Goal: Task Accomplishment & Management: Manage account settings

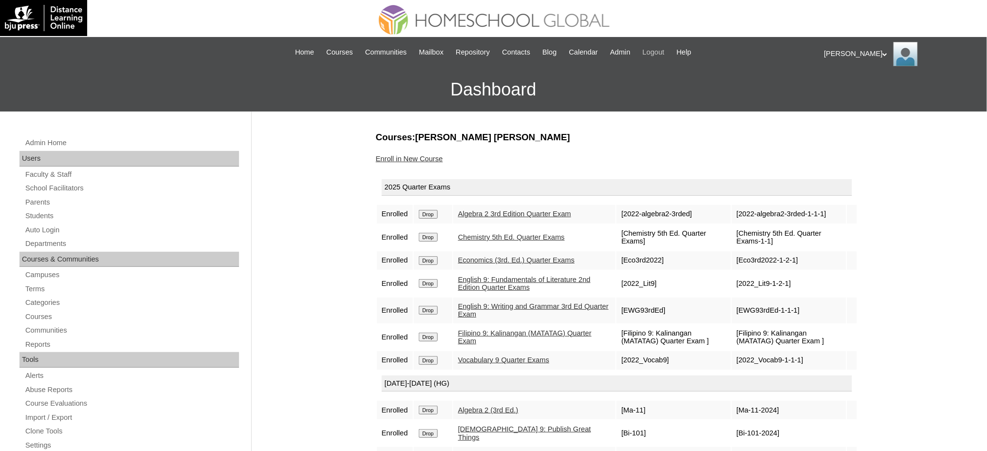
click at [665, 54] on span "Logout" at bounding box center [654, 52] width 22 height 11
click at [665, 55] on span "Logout" at bounding box center [654, 52] width 22 height 11
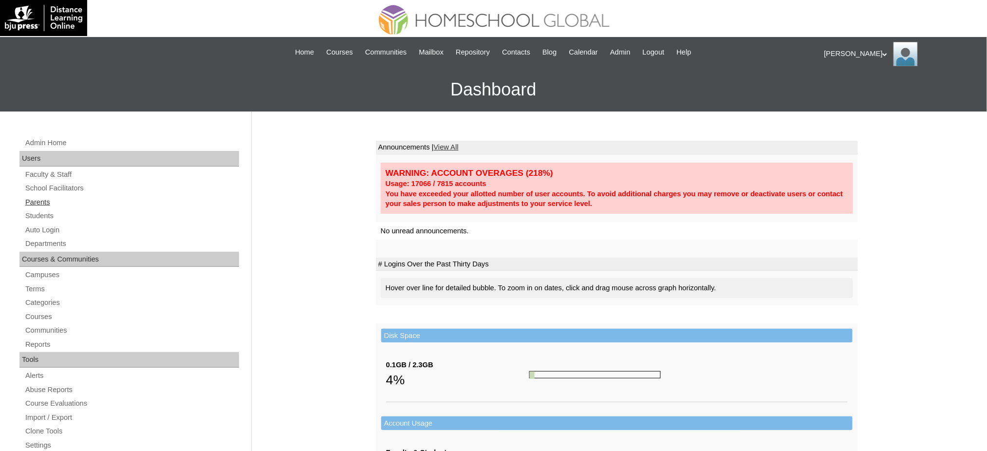
click at [29, 203] on link "Parents" at bounding box center [131, 202] width 215 height 12
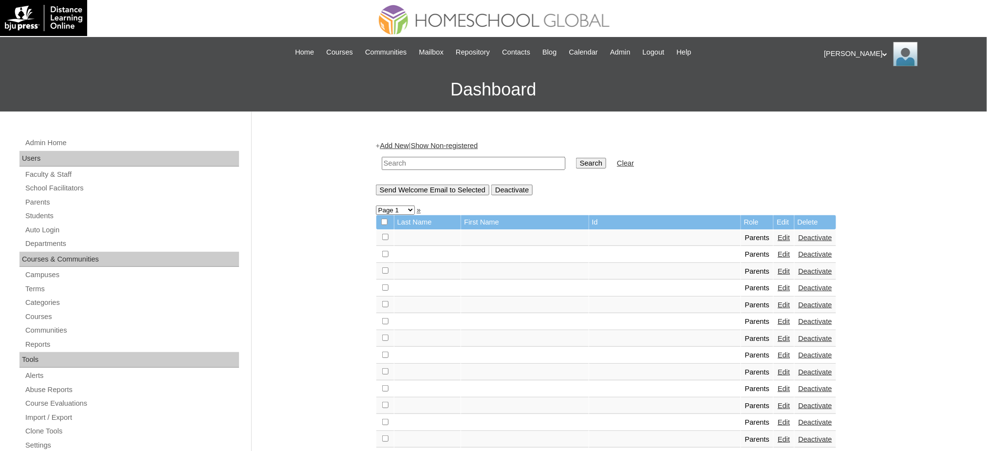
click at [427, 159] on input "text" at bounding box center [474, 163] width 184 height 13
paste input "MHP00129-TECHPH2023"
type input "MHP00129-TECHPH2023"
click at [576, 160] on input "Search" at bounding box center [591, 163] width 30 height 11
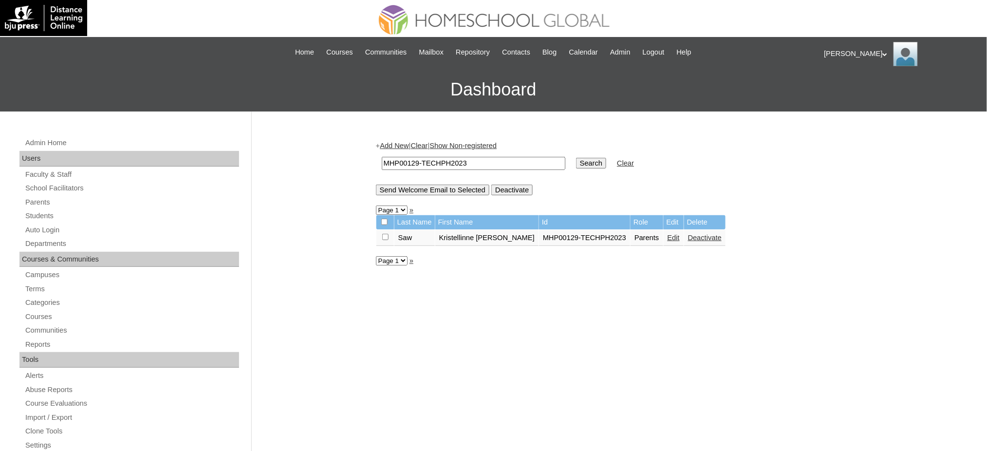
click at [668, 237] on link "Edit" at bounding box center [674, 238] width 12 height 8
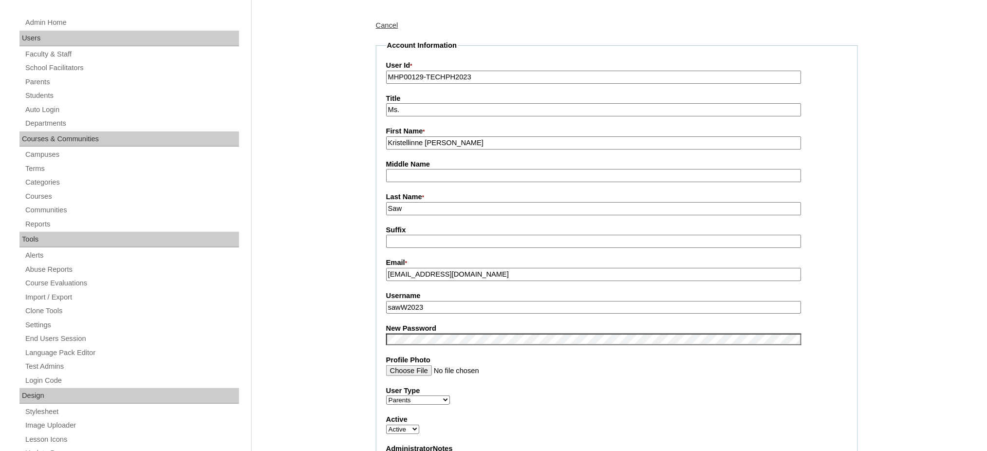
scroll to position [130, 0]
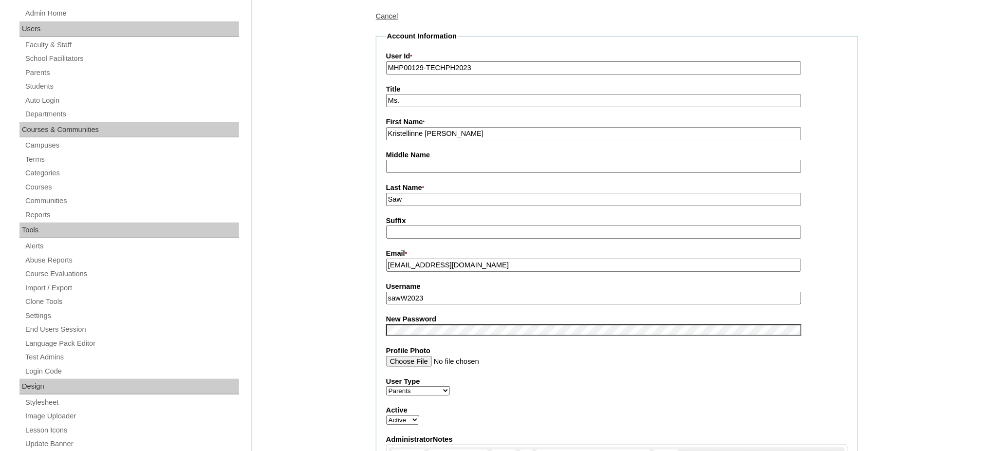
click at [441, 292] on input "sawW2023" at bounding box center [593, 298] width 415 height 13
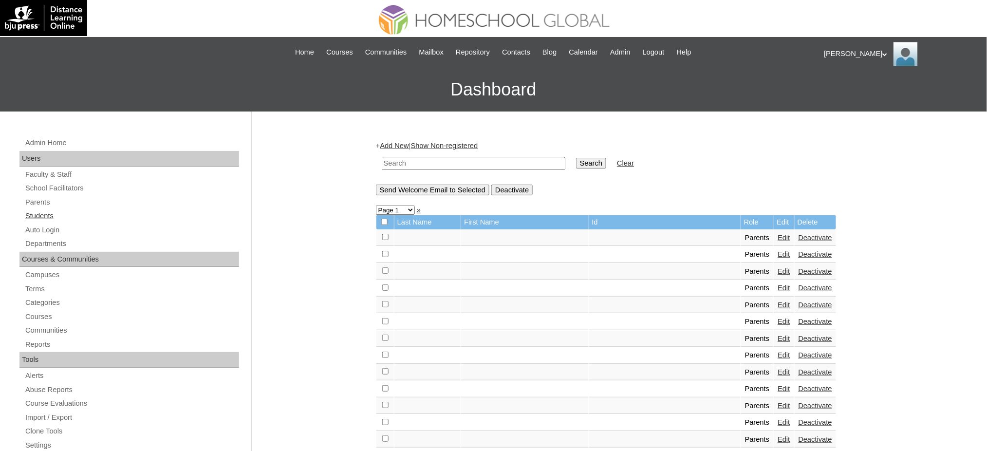
click at [37, 218] on link "Students" at bounding box center [131, 216] width 215 height 12
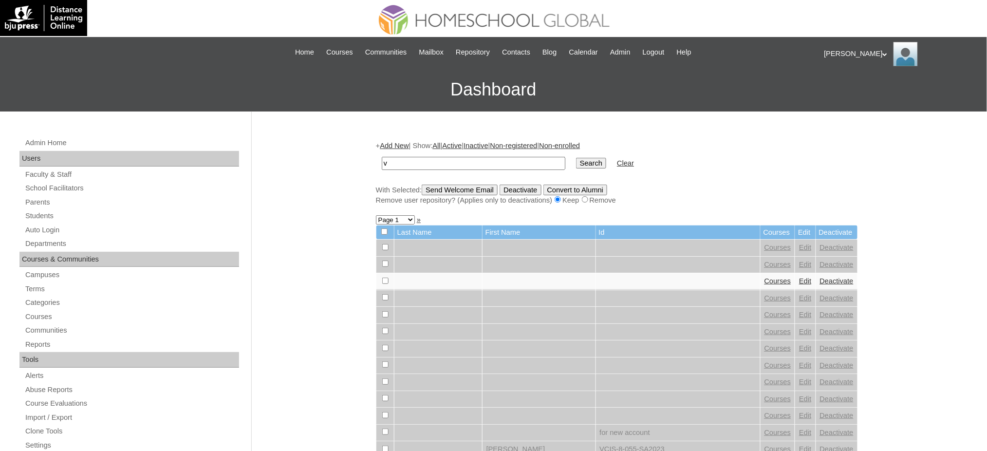
click at [511, 164] on input "v" at bounding box center [474, 163] width 184 height 13
paste input "MHS0176-TECHPH2023"
type input "MHS0176-TECHPH2023"
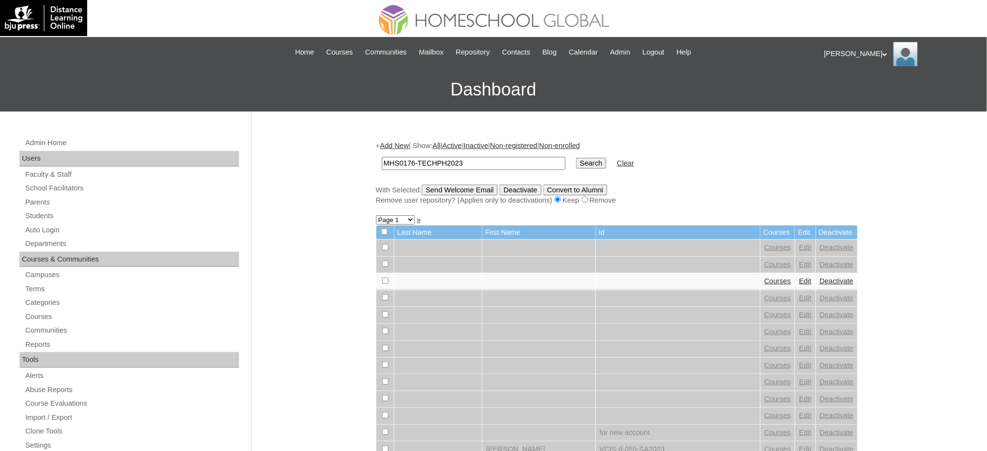
click at [576, 165] on input "Search" at bounding box center [591, 163] width 30 height 11
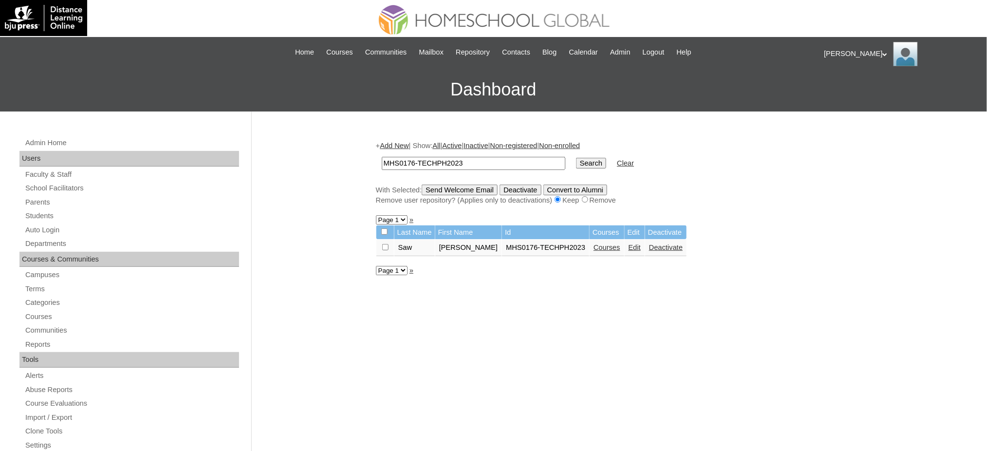
click at [629, 245] on link "Edit" at bounding box center [635, 247] width 12 height 8
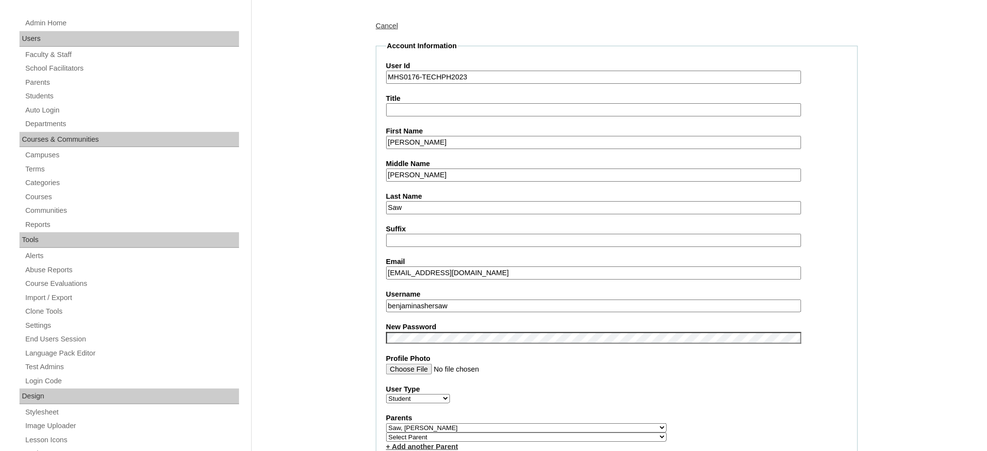
scroll to position [130, 0]
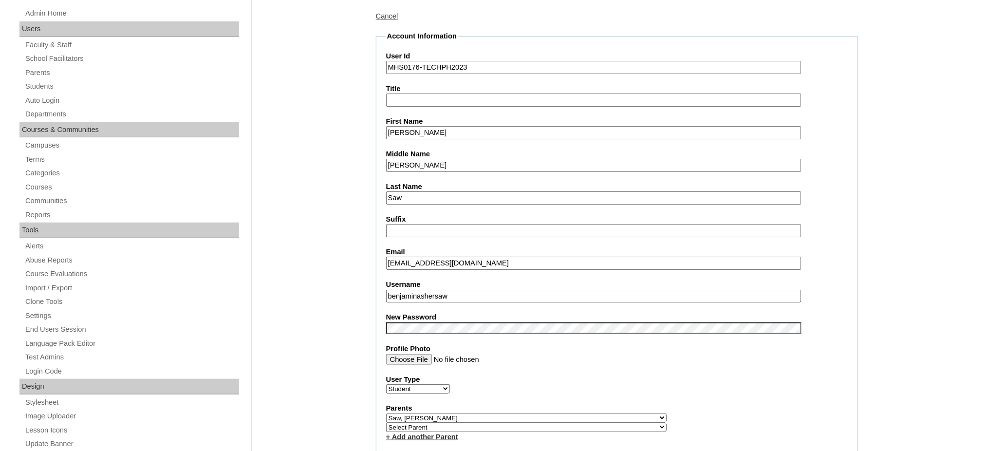
click at [454, 293] on input "benjaminashersaw" at bounding box center [593, 296] width 415 height 13
click at [426, 131] on input "Benjamin Asher" at bounding box center [593, 132] width 415 height 13
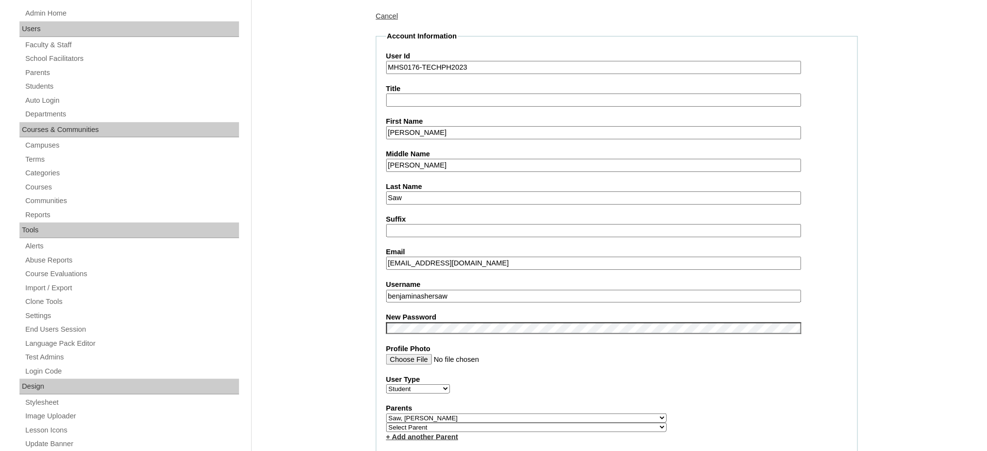
click at [426, 131] on input "Benjamin Asher" at bounding box center [593, 132] width 415 height 13
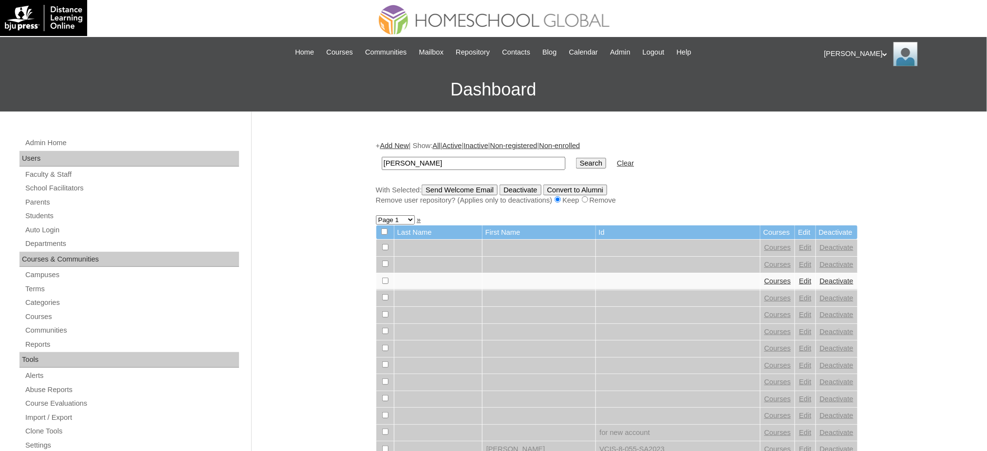
type input "[PERSON_NAME]"
click at [576, 158] on input "Search" at bounding box center [591, 163] width 30 height 11
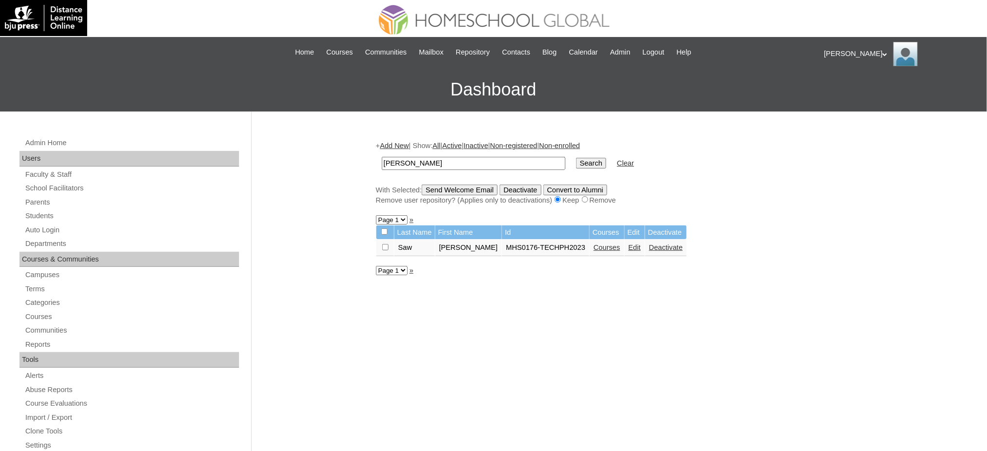
click at [594, 245] on link "Courses" at bounding box center [607, 247] width 27 height 8
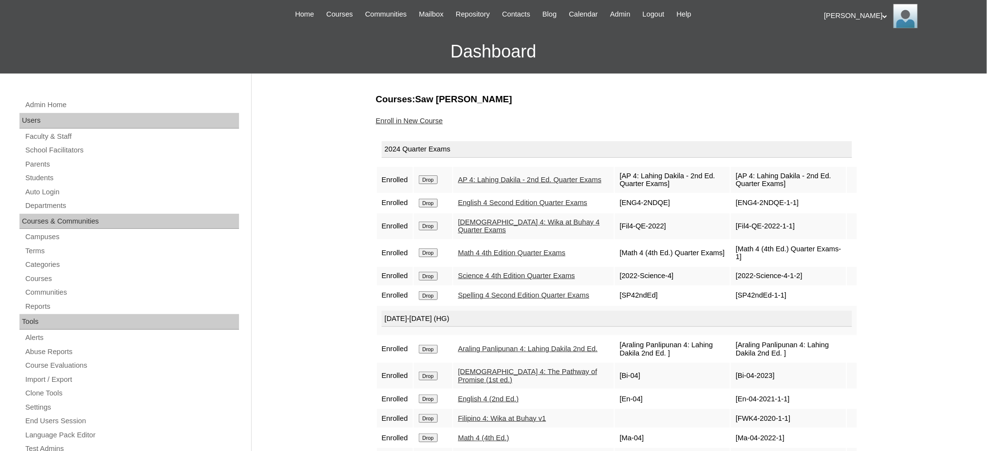
scroll to position [65, 0]
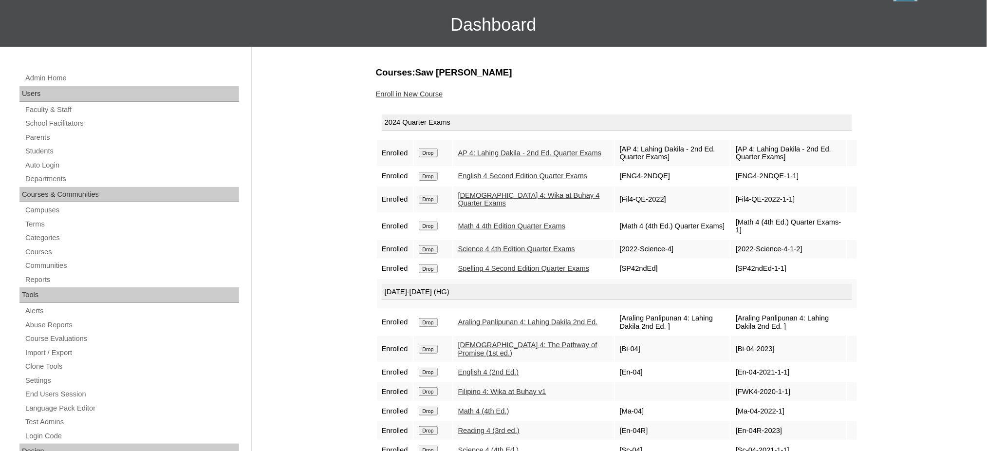
drag, startPoint x: 431, startPoint y: 151, endPoint x: 555, endPoint y: 42, distance: 164.6
click at [431, 151] on input "Drop" at bounding box center [428, 152] width 19 height 9
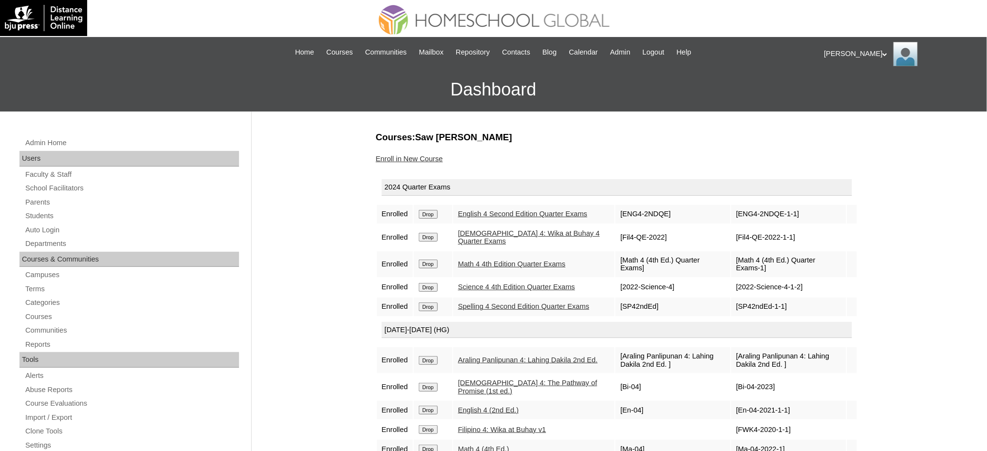
click at [431, 218] on input "Drop" at bounding box center [428, 214] width 19 height 9
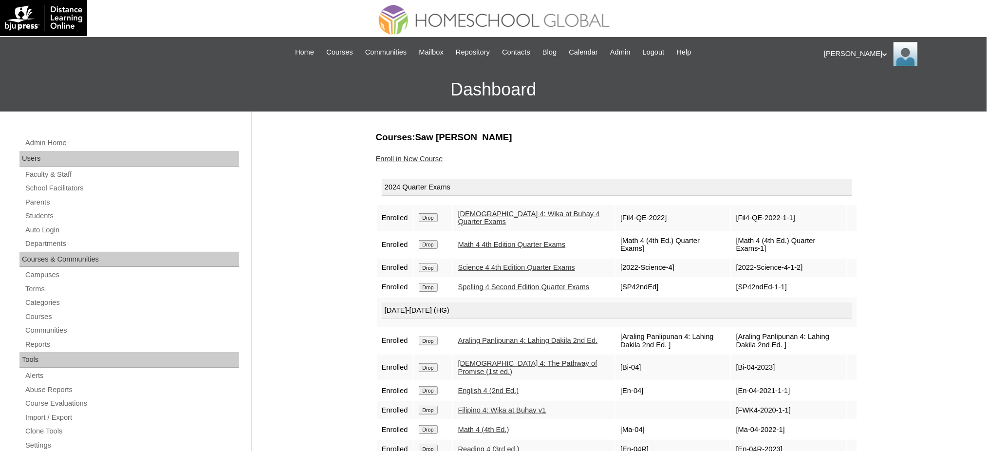
click at [430, 216] on input "Drop" at bounding box center [428, 217] width 19 height 9
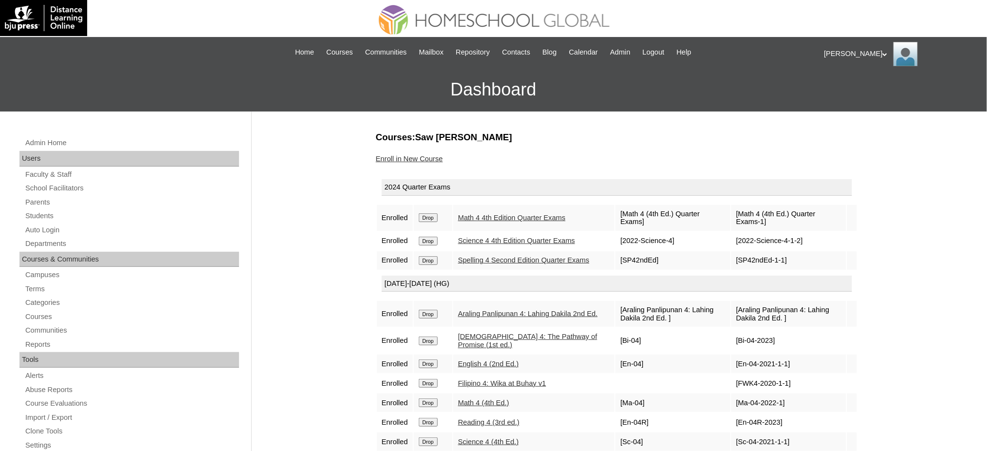
click at [435, 215] on input "Drop" at bounding box center [428, 217] width 19 height 9
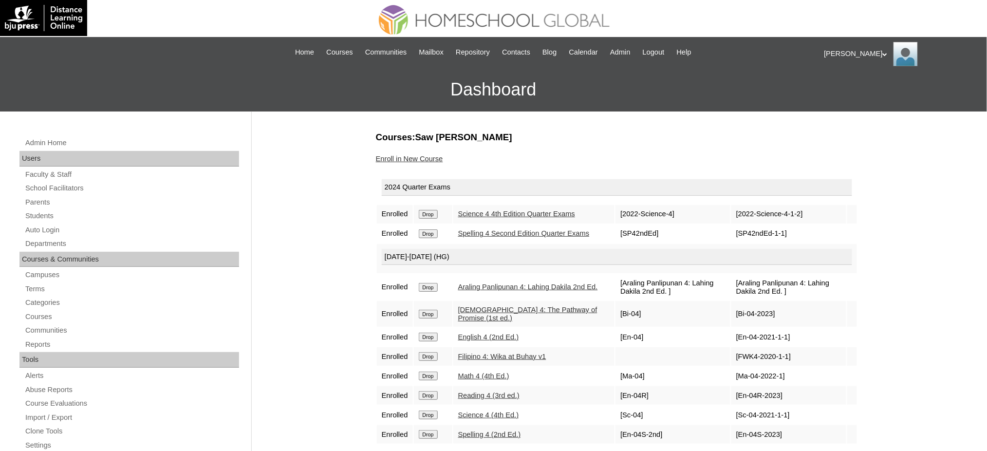
click at [434, 213] on input "Drop" at bounding box center [428, 214] width 19 height 9
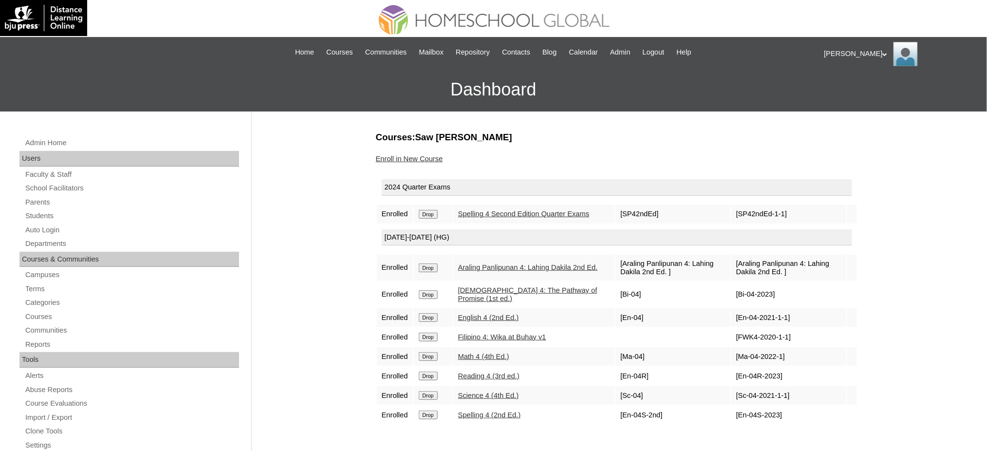
click at [433, 217] on input "Drop" at bounding box center [428, 214] width 19 height 9
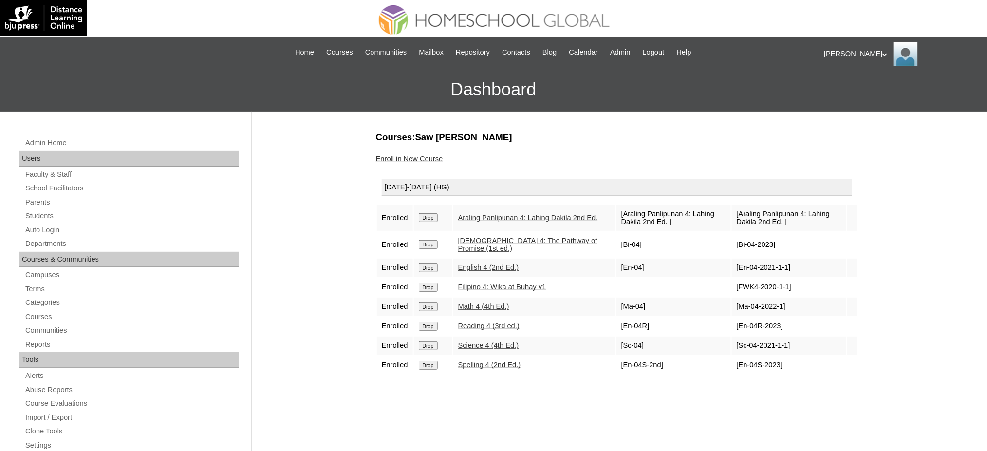
click at [431, 216] on input "Drop" at bounding box center [428, 217] width 19 height 9
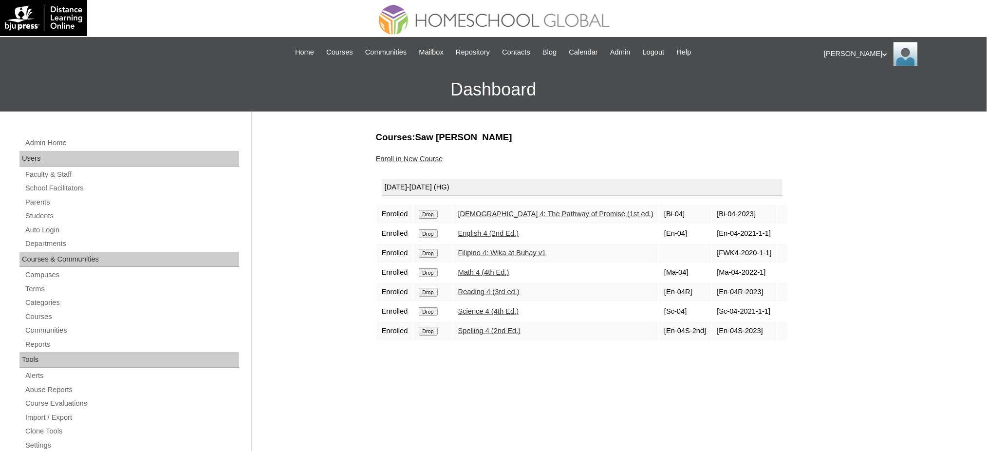
click at [432, 213] on input "Drop" at bounding box center [428, 214] width 19 height 9
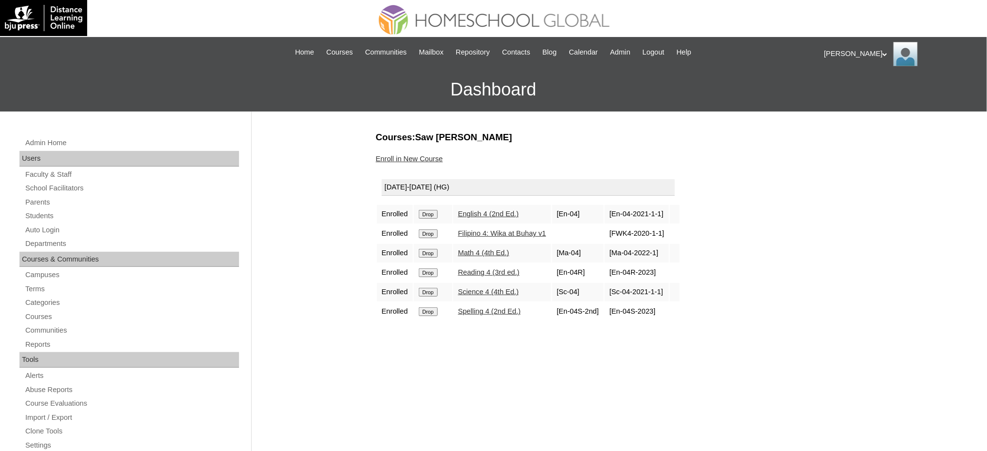
click at [432, 214] on input "Drop" at bounding box center [428, 214] width 19 height 9
click at [427, 213] on input "Drop" at bounding box center [428, 214] width 19 height 9
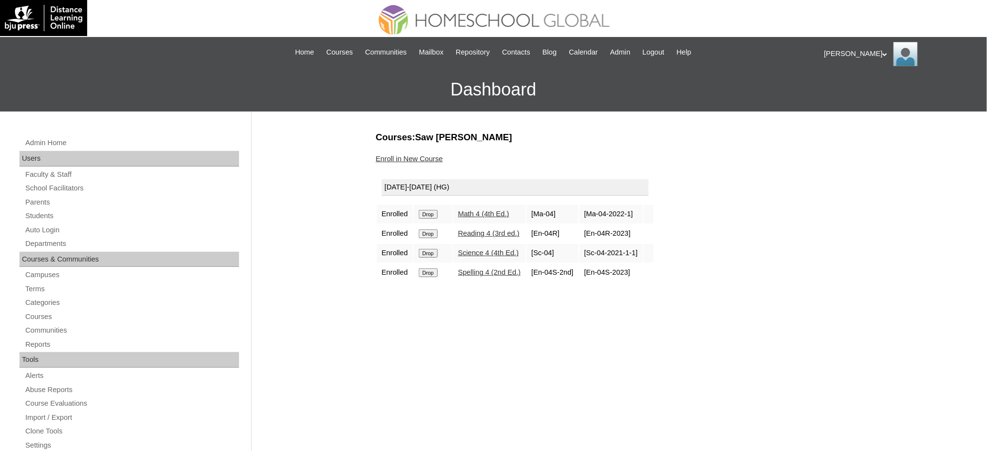
click at [431, 211] on input "Drop" at bounding box center [428, 214] width 19 height 9
click at [436, 213] on input "Drop" at bounding box center [428, 214] width 19 height 9
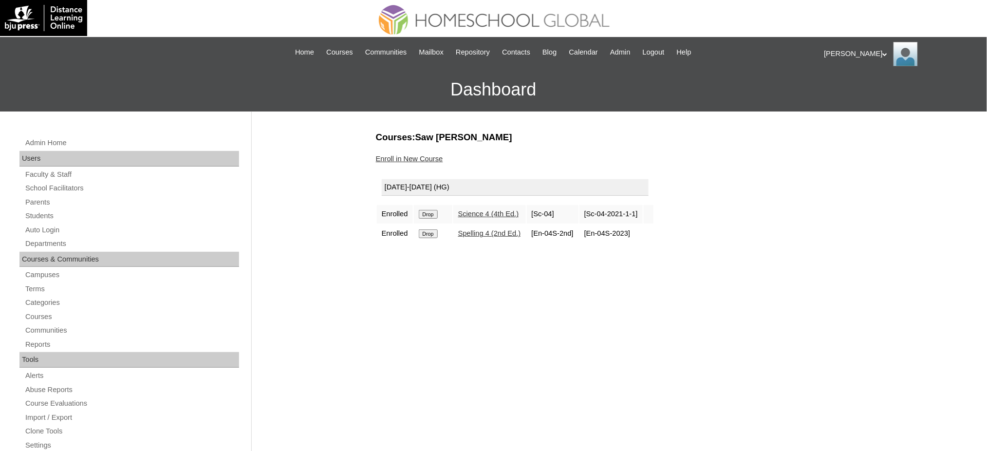
click at [431, 211] on input "Drop" at bounding box center [428, 214] width 19 height 9
click at [437, 211] on input "Drop" at bounding box center [428, 214] width 19 height 9
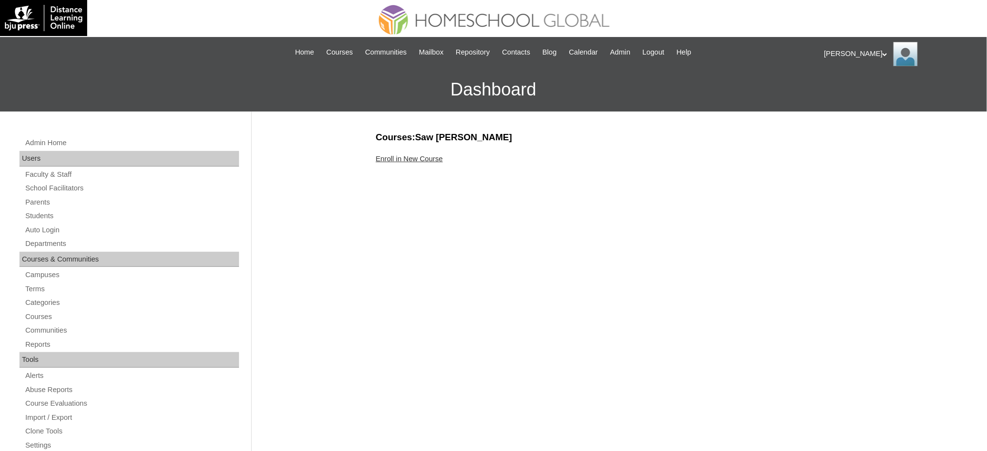
click at [408, 159] on link "Enroll in New Course" at bounding box center [409, 159] width 67 height 8
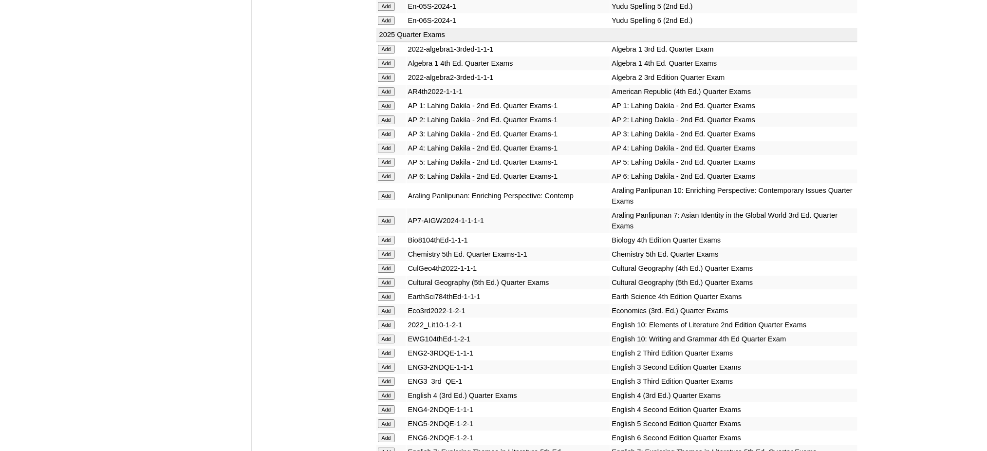
scroll to position [1039, 0]
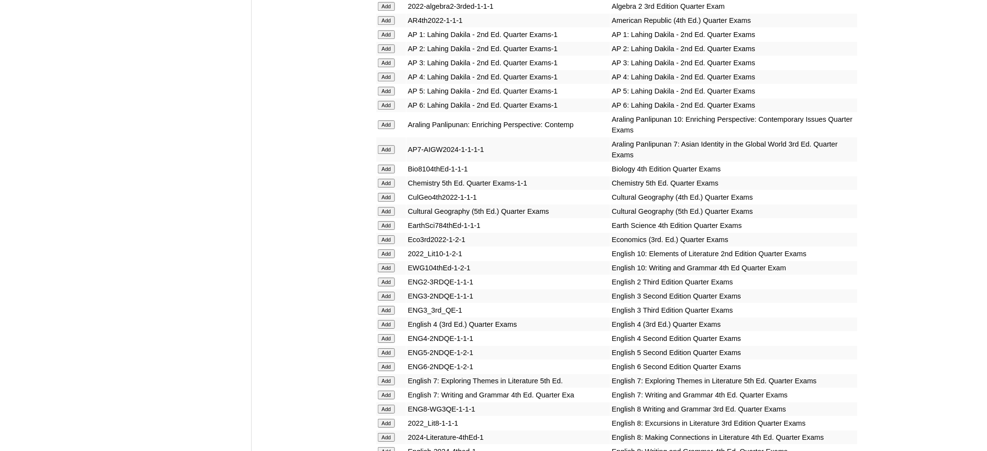
click at [388, 87] on input "Add" at bounding box center [386, 91] width 17 height 9
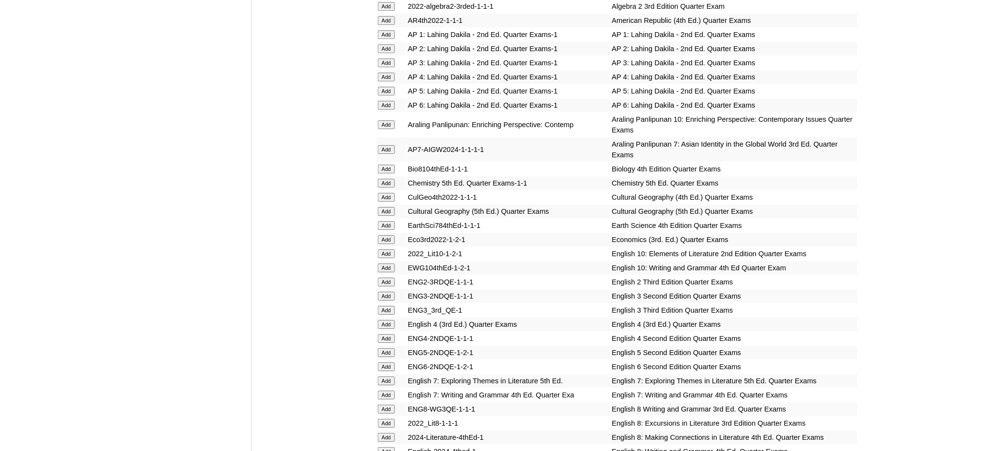
click at [388, 87] on input "Add" at bounding box center [386, 91] width 17 height 9
click at [386, 348] on input "Add" at bounding box center [386, 352] width 17 height 9
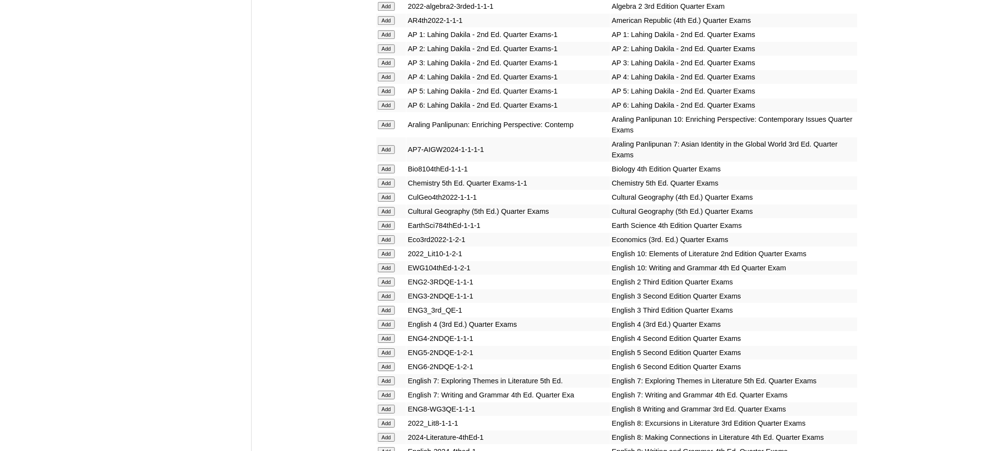
click at [386, 348] on input "Add" at bounding box center [386, 352] width 17 height 9
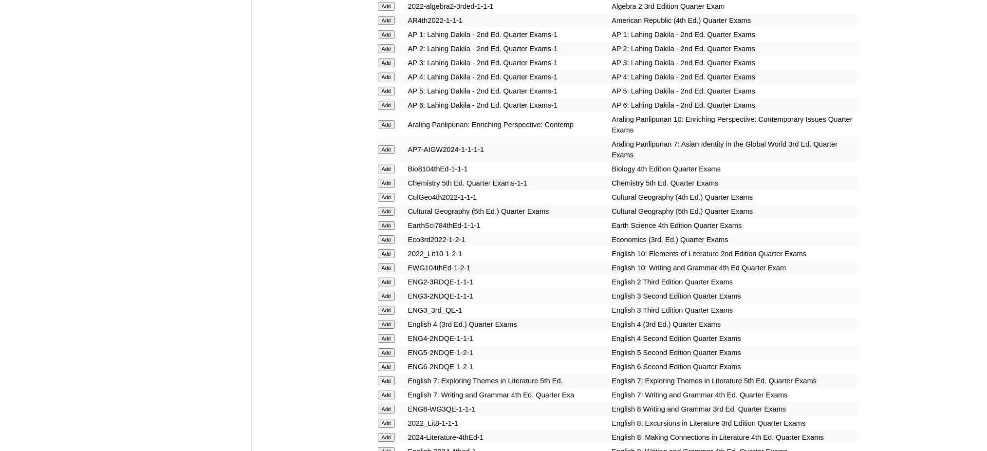
click at [386, 348] on input "Add" at bounding box center [386, 352] width 17 height 9
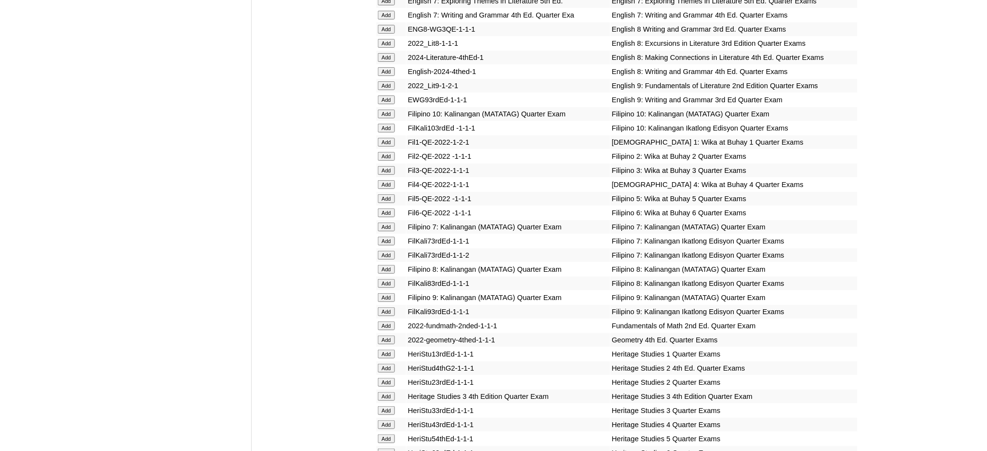
scroll to position [1428, 0]
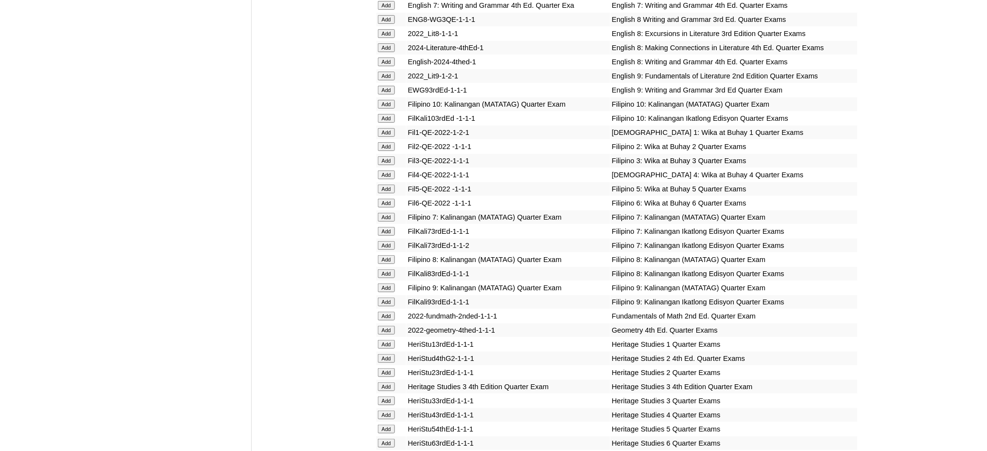
click at [380, 185] on input "Add" at bounding box center [386, 189] width 17 height 9
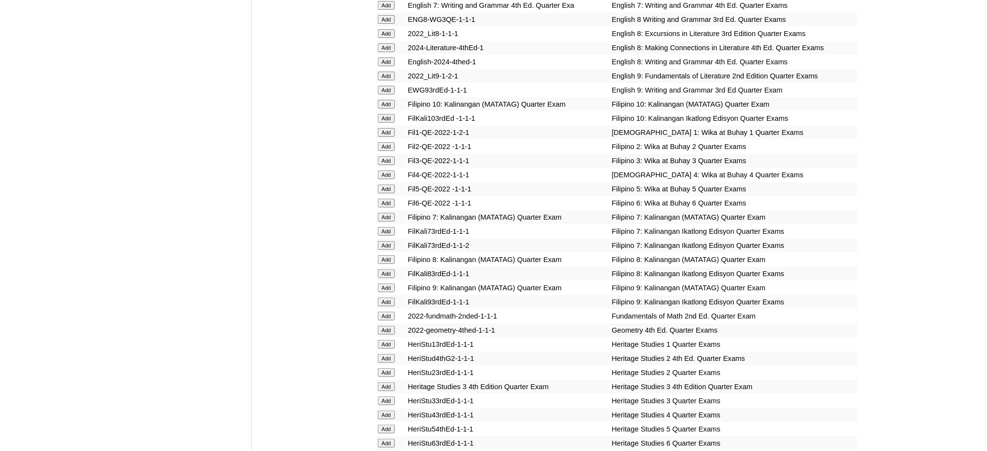
click at [380, 185] on input "Add" at bounding box center [386, 189] width 17 height 9
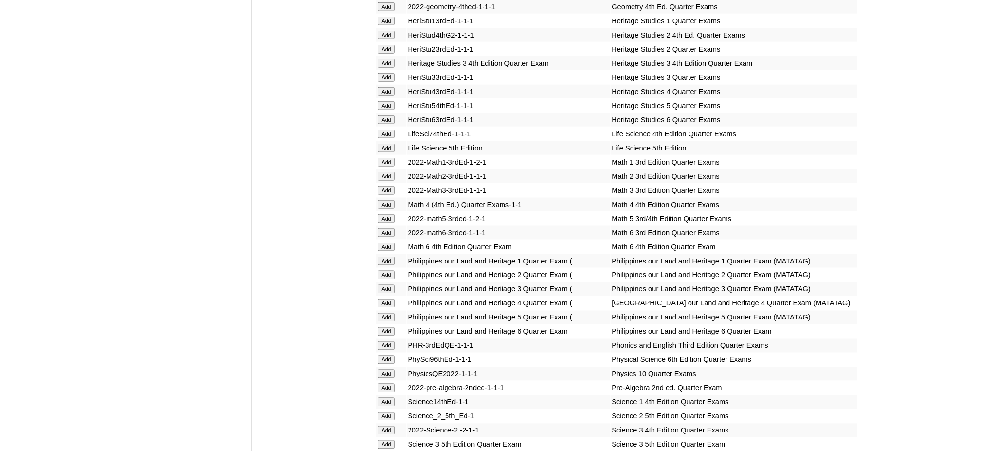
scroll to position [1753, 0]
click at [382, 213] on input "Add" at bounding box center [386, 217] width 17 height 9
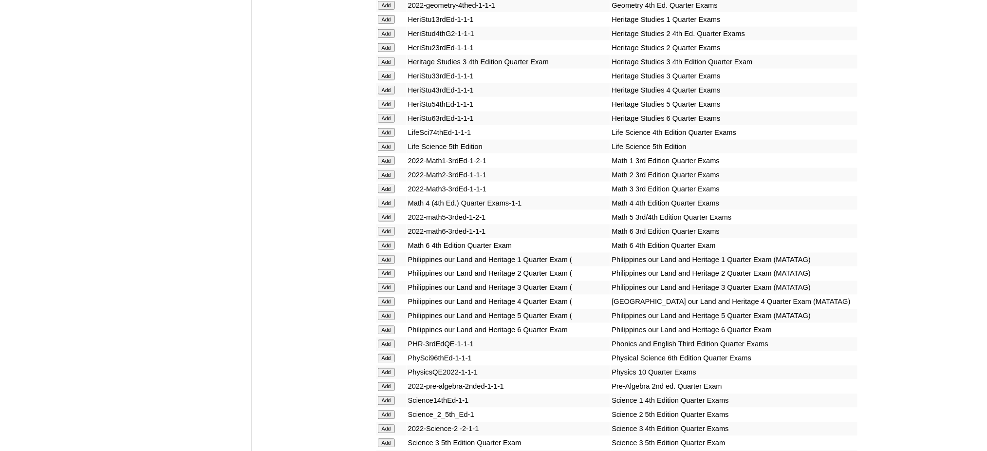
click at [382, 213] on input "Add" at bounding box center [386, 217] width 17 height 9
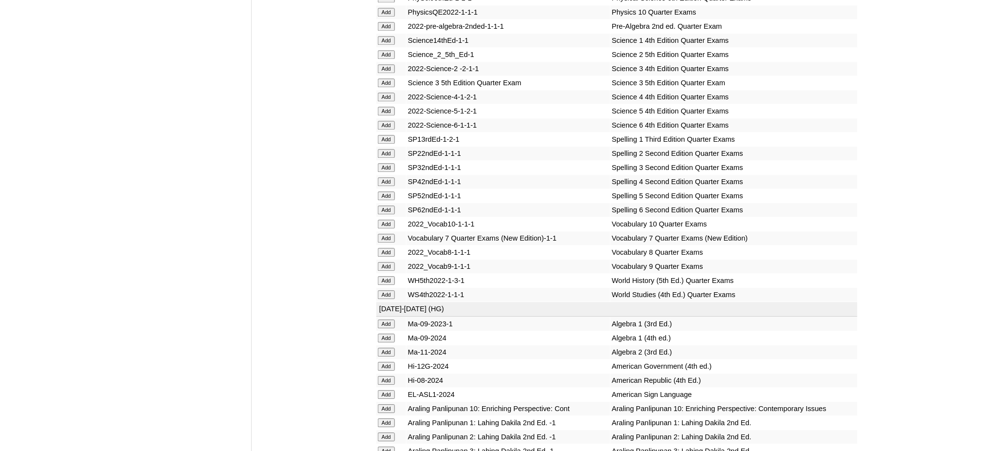
scroll to position [2142, 0]
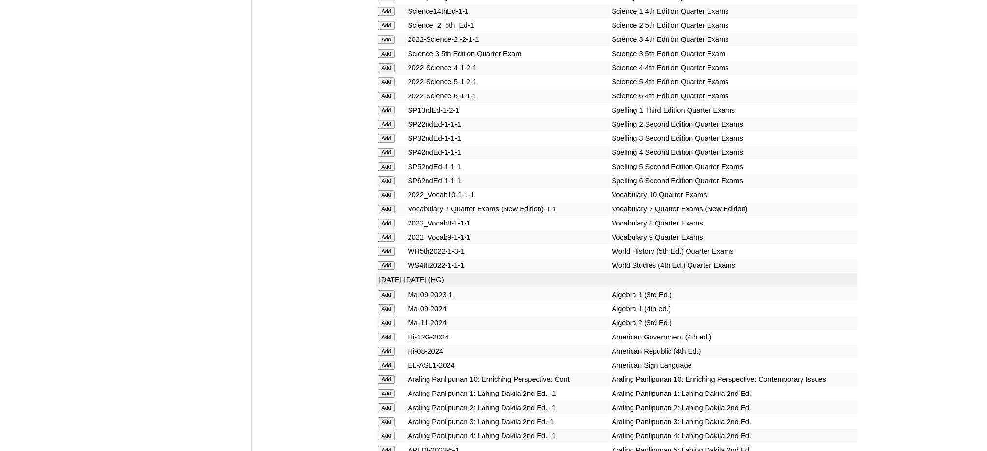
click at [385, 77] on input "Add" at bounding box center [386, 81] width 17 height 9
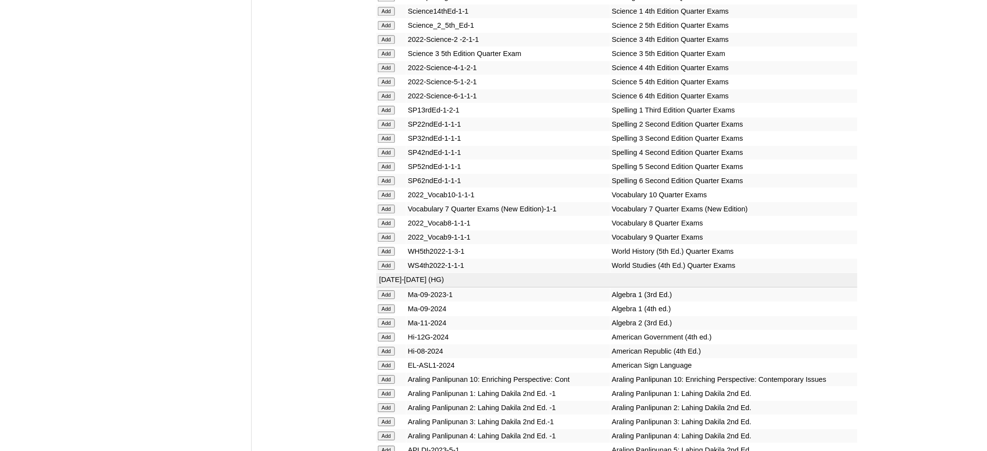
click at [390, 162] on input "Add" at bounding box center [386, 166] width 17 height 9
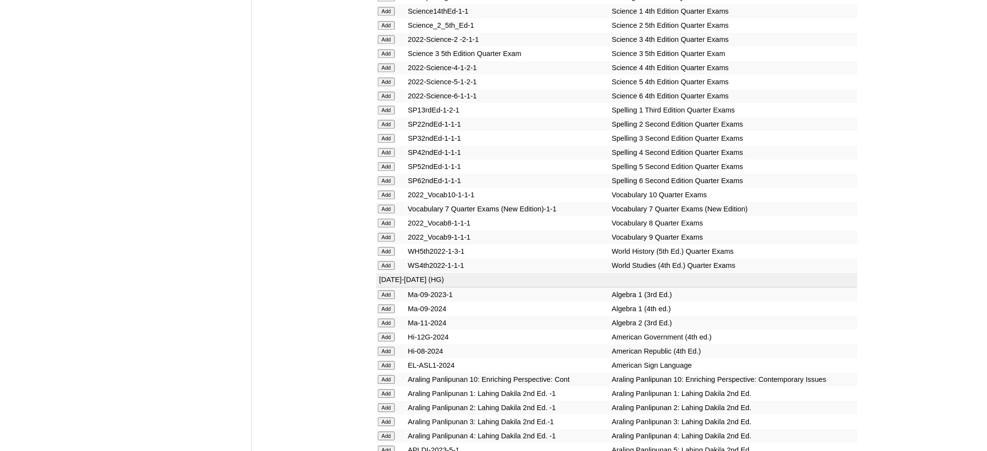
click at [390, 162] on input "Add" at bounding box center [386, 166] width 17 height 9
click at [392, 445] on input "Add" at bounding box center [386, 449] width 17 height 9
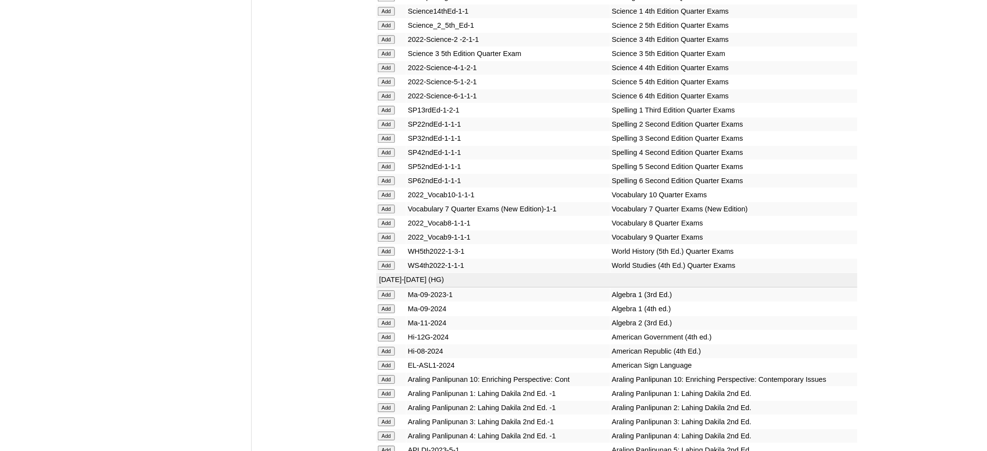
click at [392, 445] on input "Add" at bounding box center [386, 449] width 17 height 9
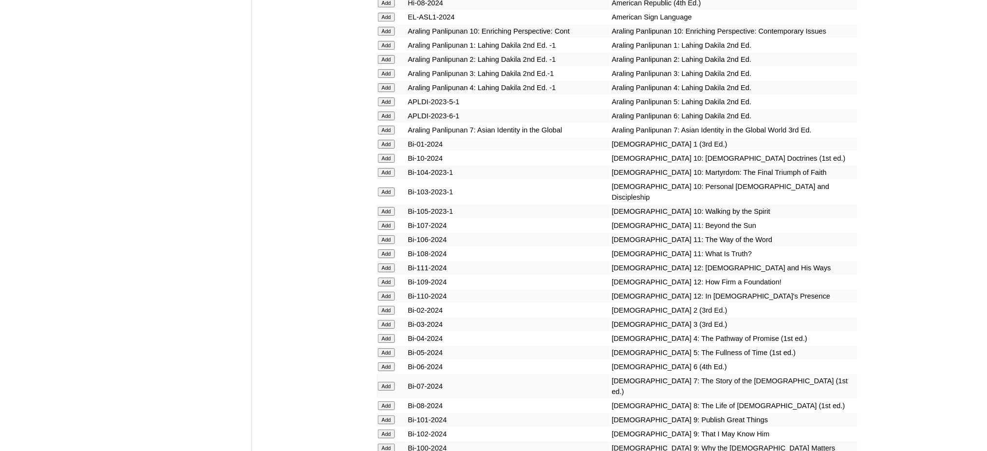
scroll to position [2532, 0]
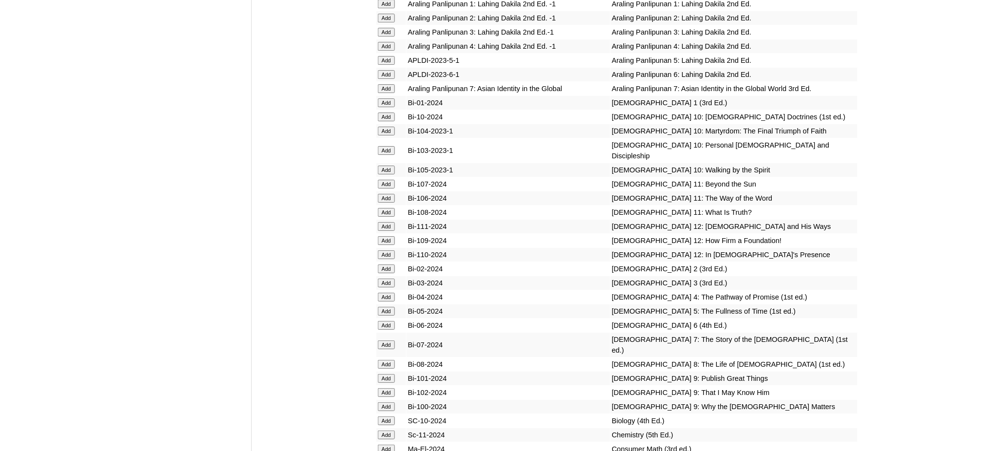
click at [387, 307] on input "Add" at bounding box center [386, 311] width 17 height 9
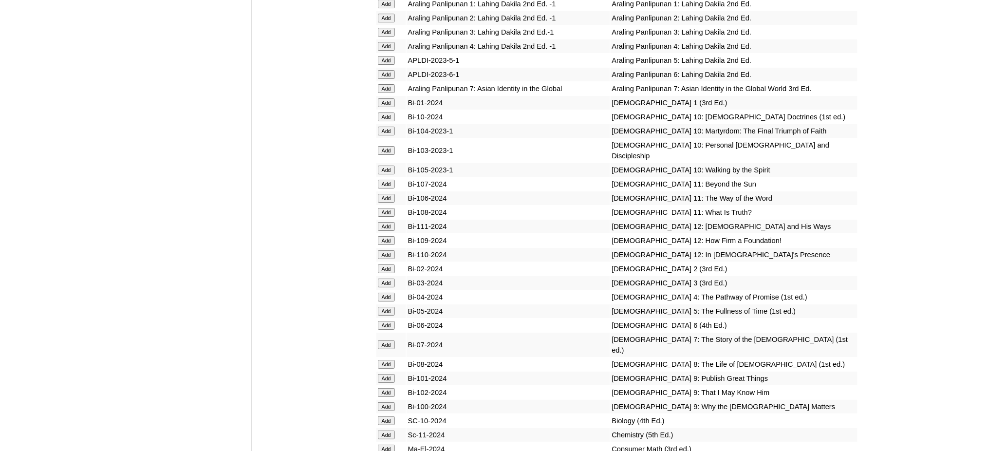
click at [387, 307] on input "Add" at bounding box center [386, 311] width 17 height 9
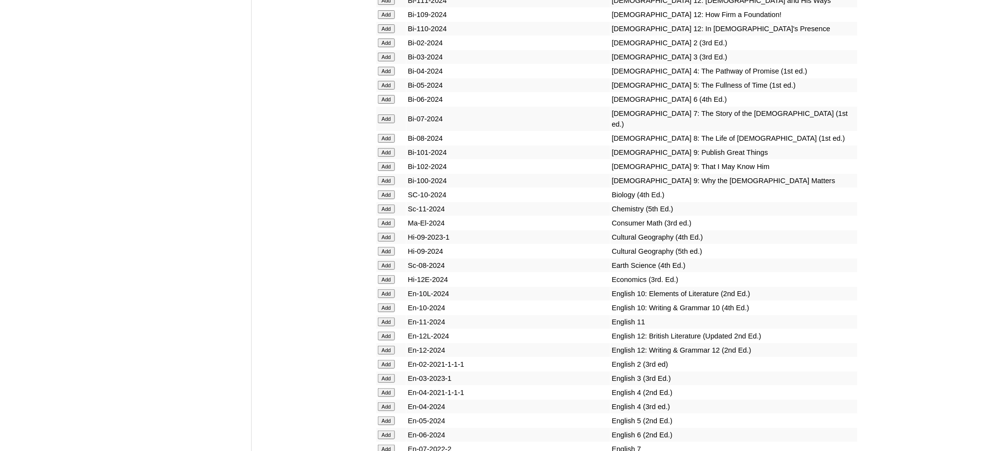
scroll to position [2856, 0]
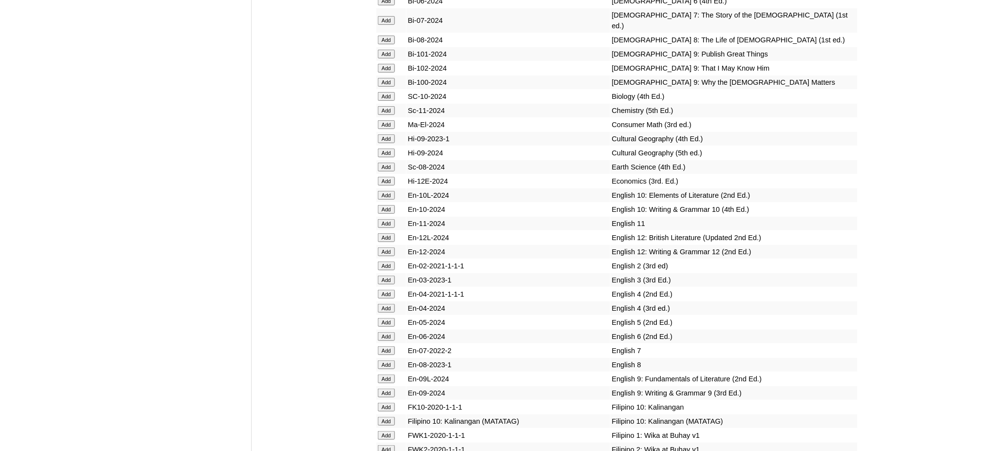
click at [384, 318] on input "Add" at bounding box center [386, 322] width 17 height 9
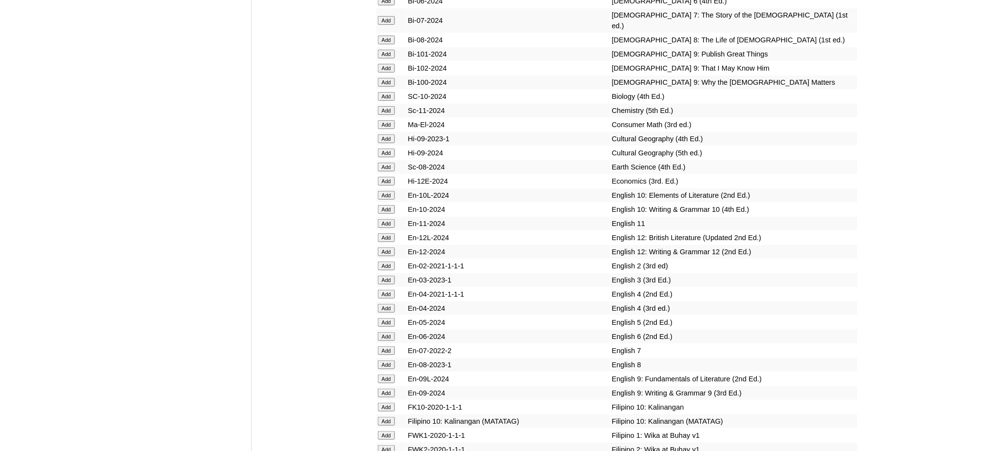
click at [384, 318] on input "Add" at bounding box center [386, 322] width 17 height 9
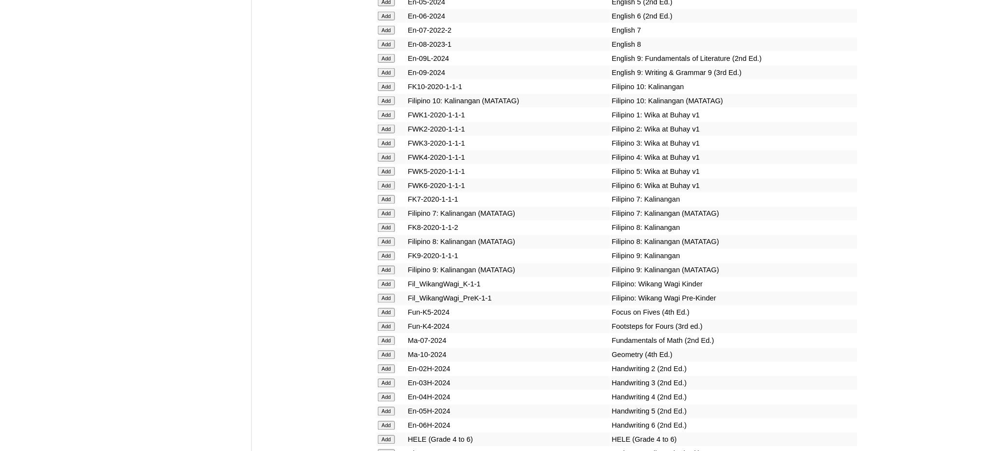
scroll to position [3181, 0]
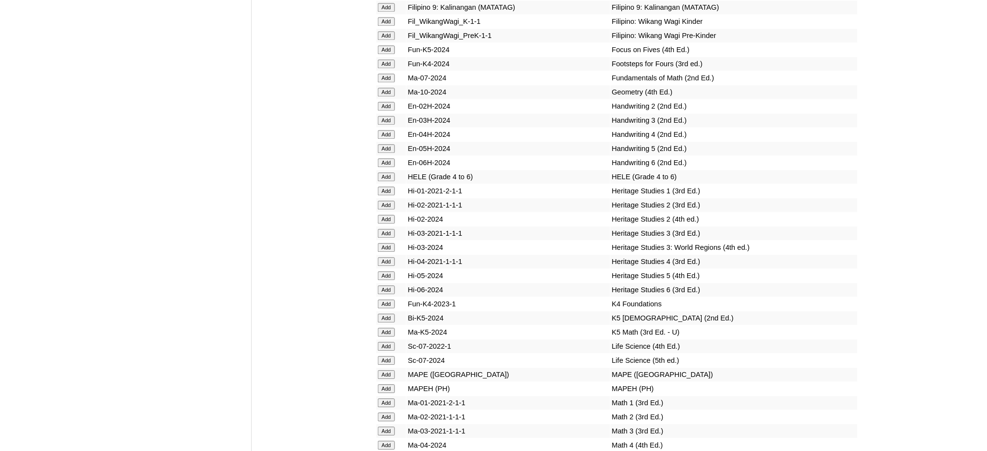
scroll to position [3440, 0]
click at [391, 171] on input "Add" at bounding box center [386, 175] width 17 height 9
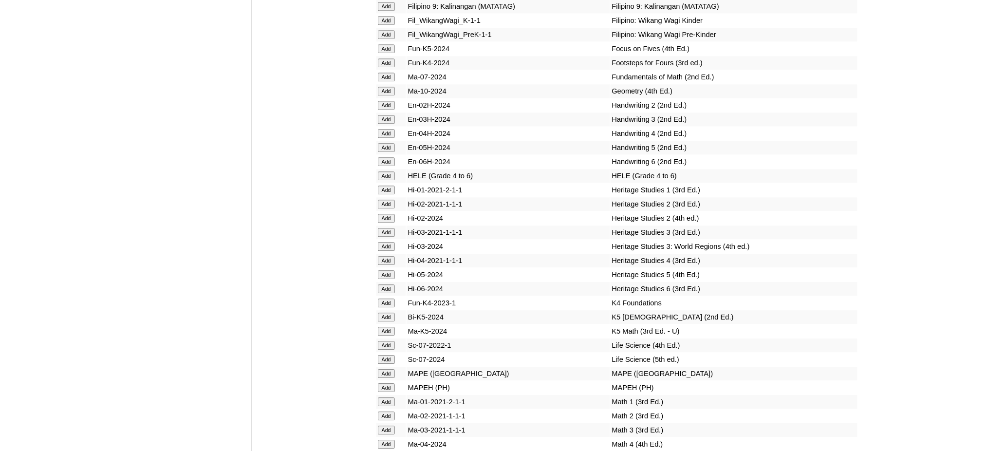
click at [391, 171] on input "Add" at bounding box center [386, 175] width 17 height 9
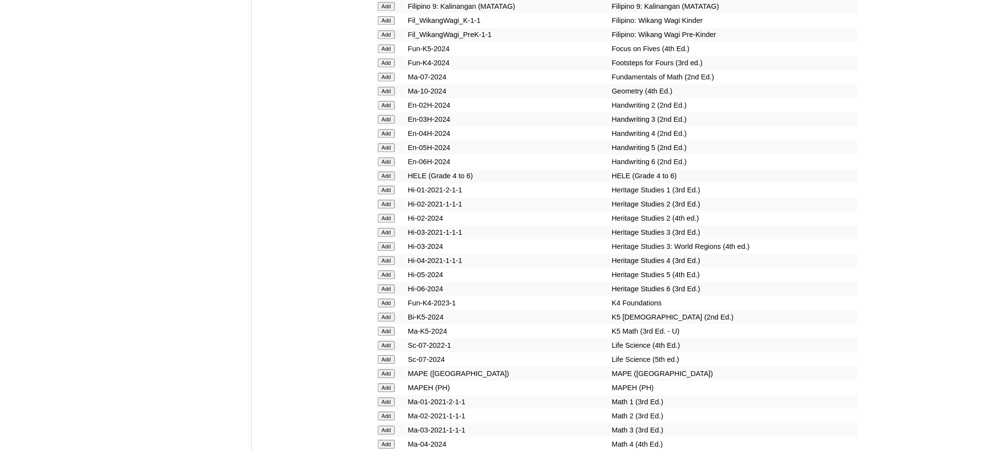
click at [391, 383] on input "Add" at bounding box center [386, 387] width 17 height 9
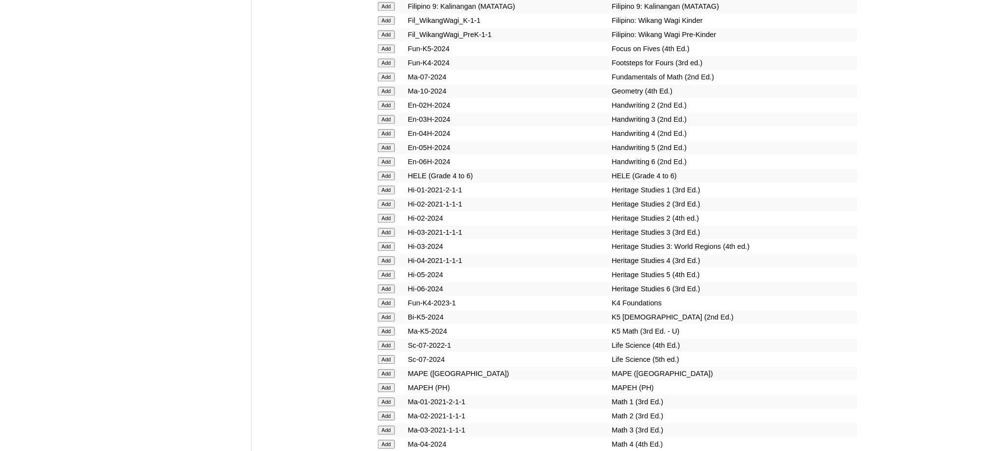
click at [391, 383] on input "Add" at bounding box center [386, 387] width 17 height 9
click at [386, 450] on input "Add" at bounding box center [386, 458] width 17 height 9
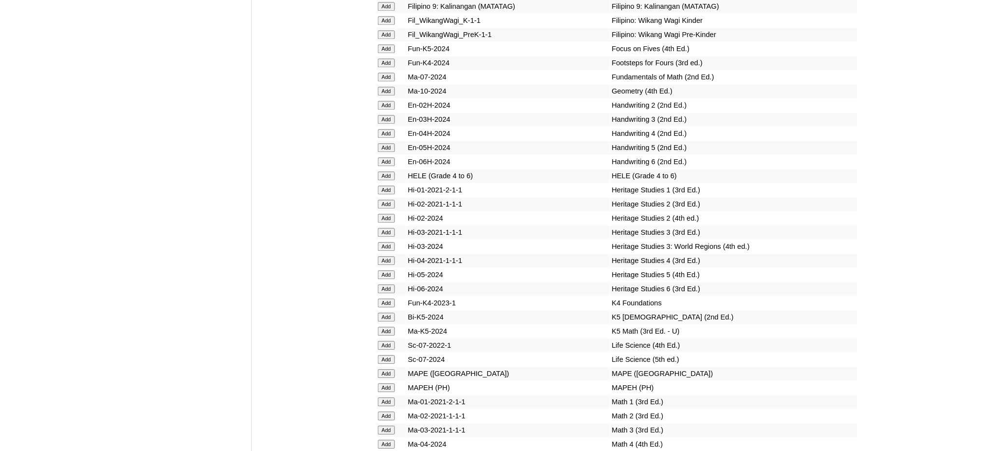
click at [386, 450] on input "Add" at bounding box center [386, 458] width 17 height 9
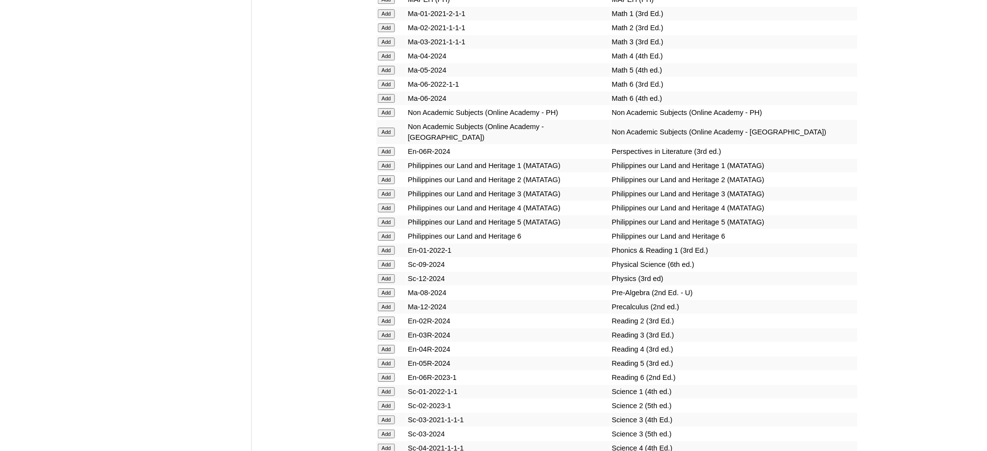
scroll to position [3830, 0]
click at [382, 357] on input "Add" at bounding box center [386, 361] width 17 height 9
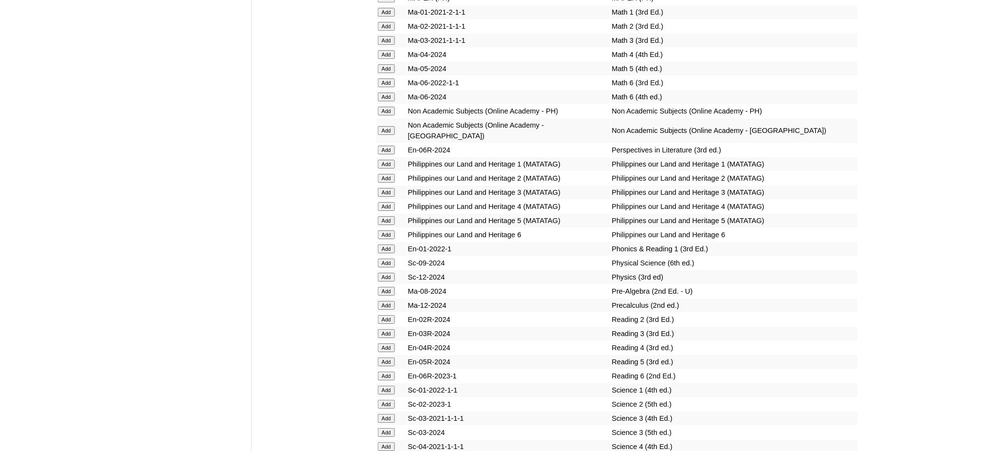
click at [382, 357] on input "Add" at bounding box center [386, 361] width 17 height 9
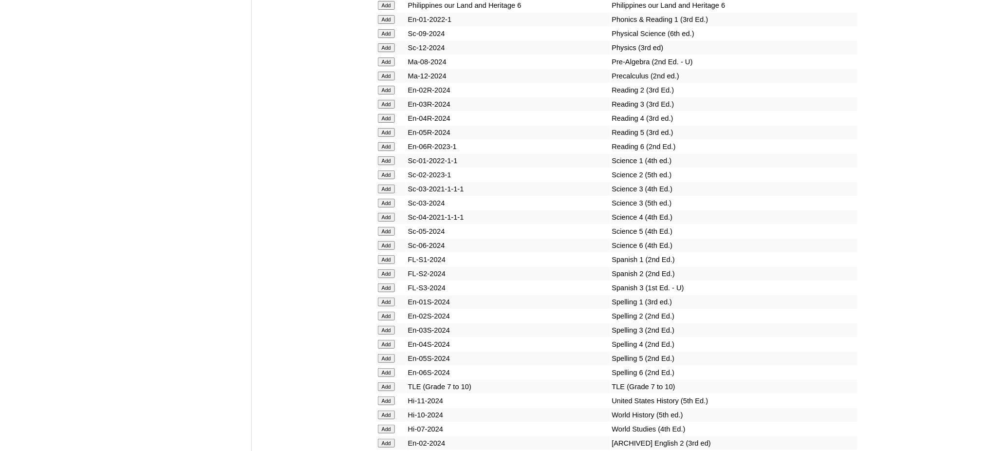
scroll to position [4090, 0]
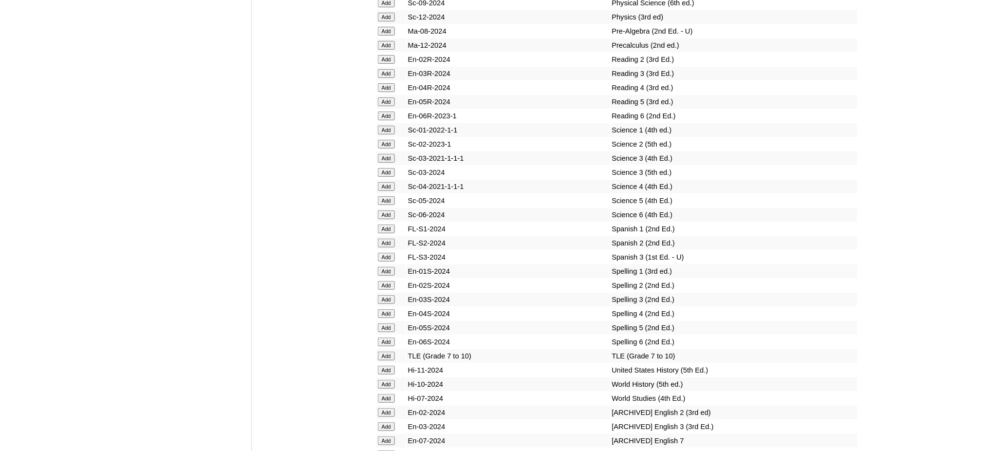
click at [384, 323] on input "Add" at bounding box center [386, 327] width 17 height 9
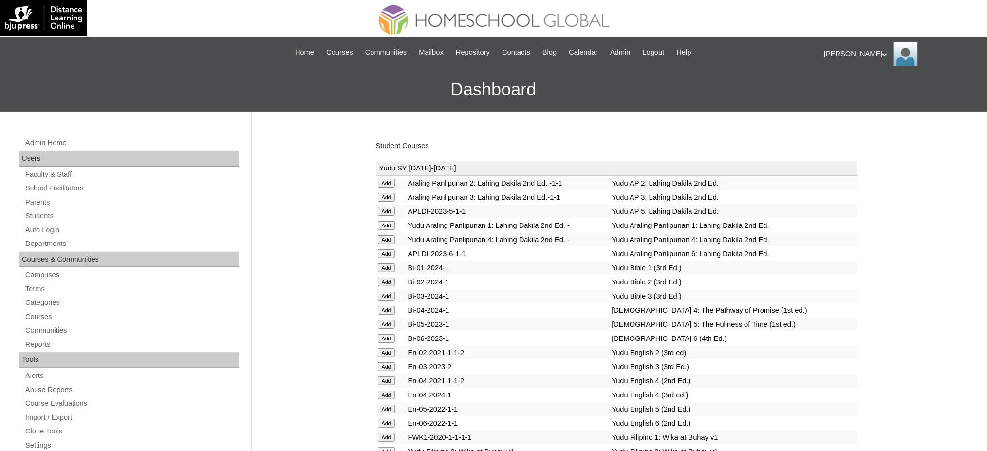
click at [416, 148] on link "Student Courses" at bounding box center [402, 146] width 53 height 8
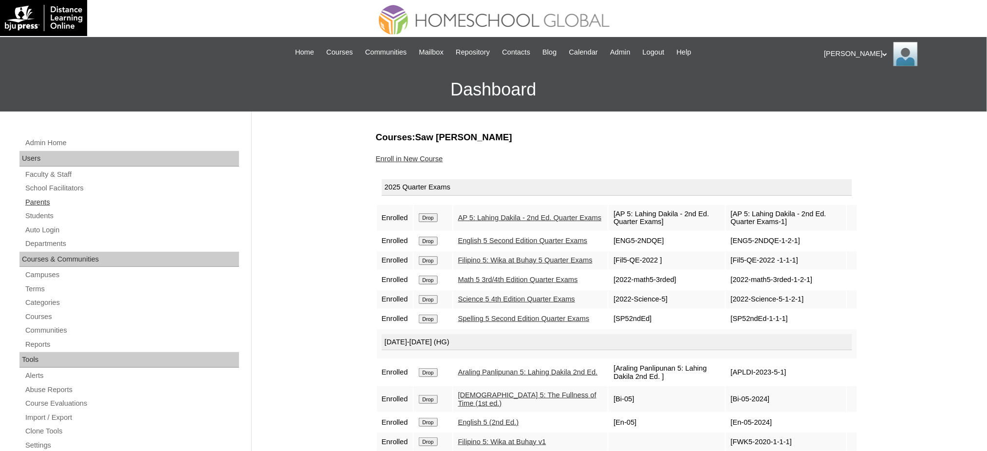
click at [40, 204] on link "Parents" at bounding box center [131, 202] width 215 height 12
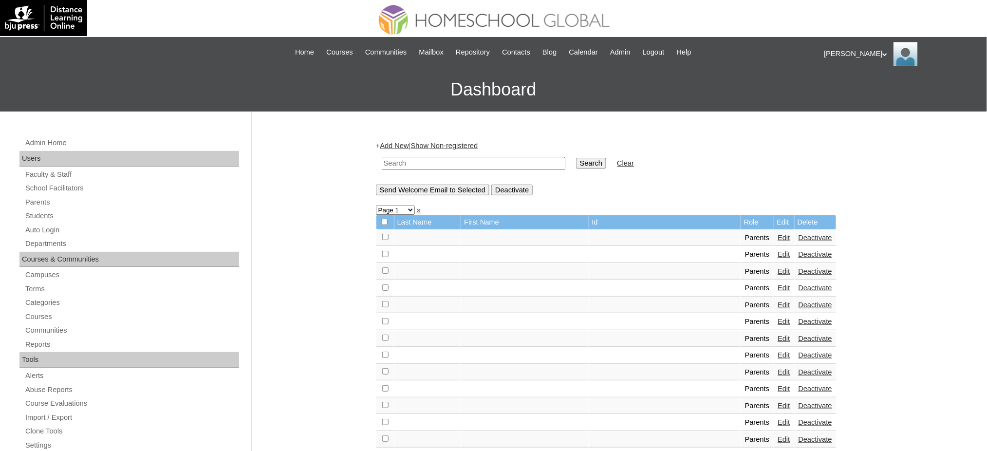
click at [421, 163] on input "text" at bounding box center [474, 163] width 184 height 13
paste input "MHP0213-TECHPH2024"
type input "MHP0213-TECHPH2024"
click at [576, 163] on input "Search" at bounding box center [591, 163] width 30 height 11
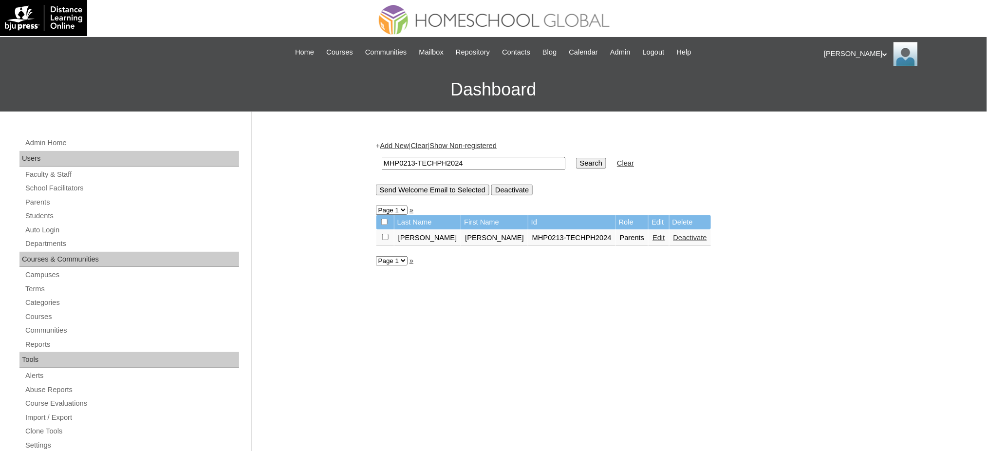
click at [652, 237] on link "Edit" at bounding box center [658, 238] width 12 height 8
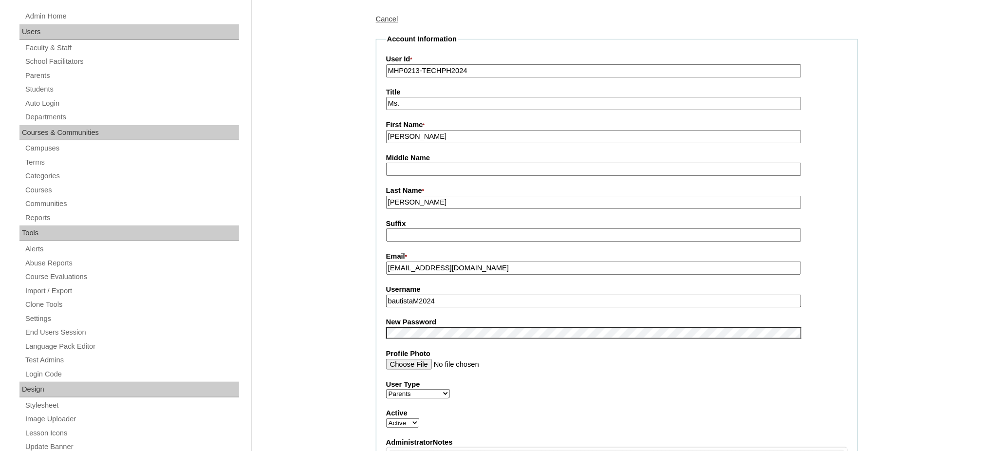
scroll to position [130, 0]
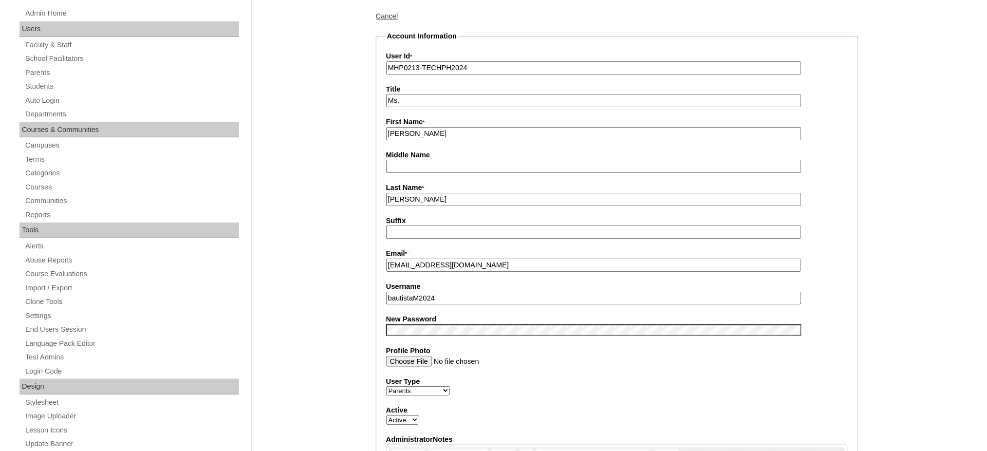
click at [422, 292] on input "bautistaM2024" at bounding box center [593, 298] width 415 height 13
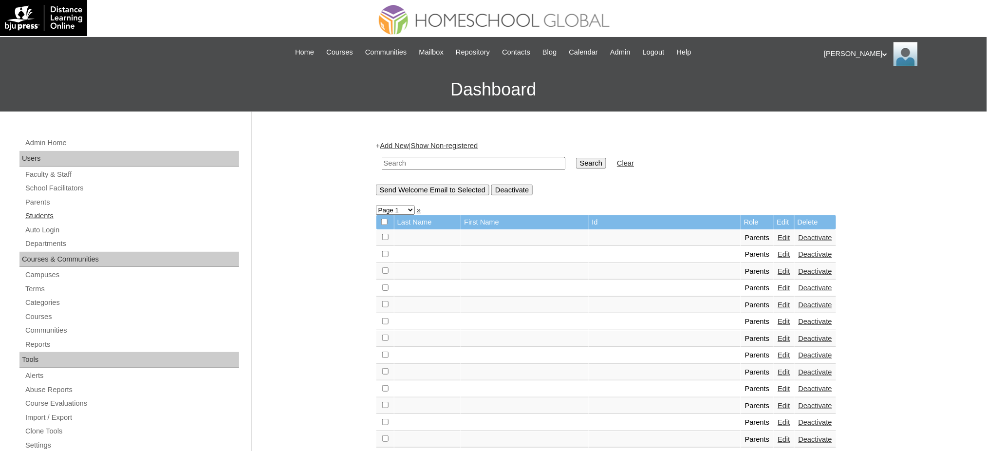
click at [42, 217] on link "Students" at bounding box center [131, 216] width 215 height 12
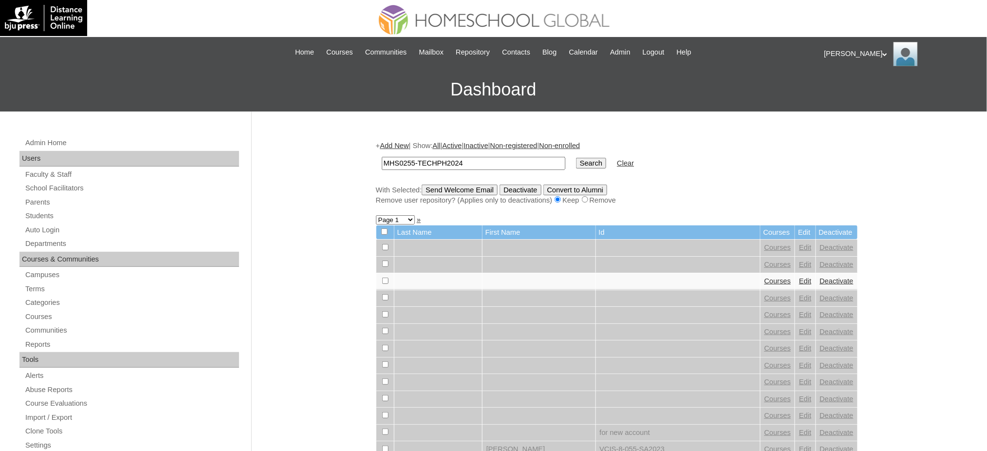
type input "MHS0255-TECHPH2024"
click at [576, 160] on input "Search" at bounding box center [591, 163] width 30 height 11
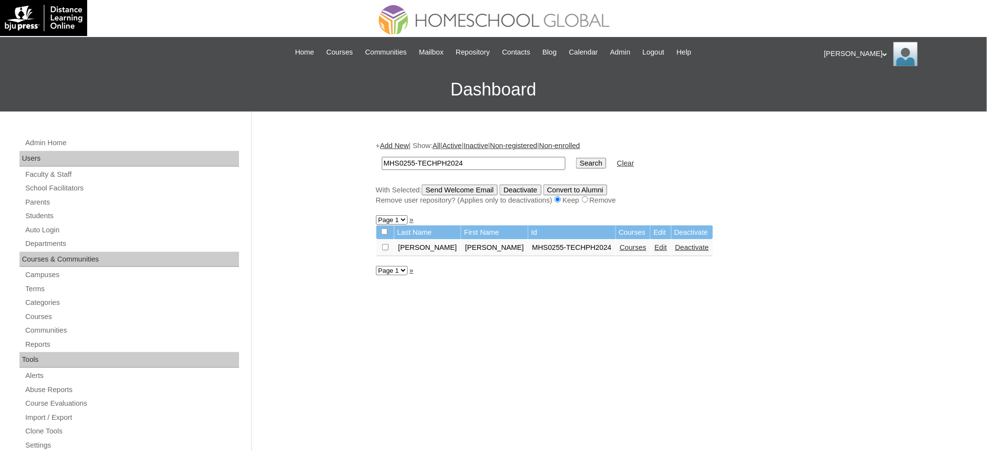
click at [654, 245] on link "Edit" at bounding box center [660, 247] width 12 height 8
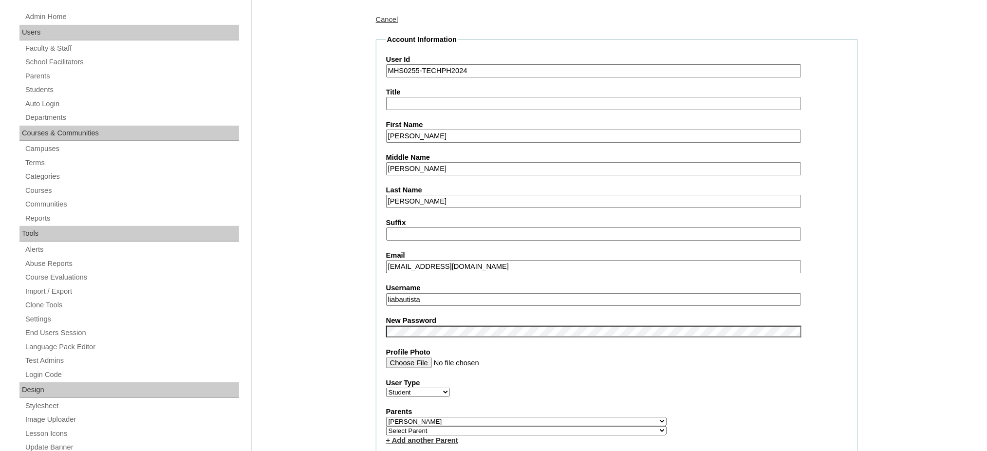
scroll to position [130, 0]
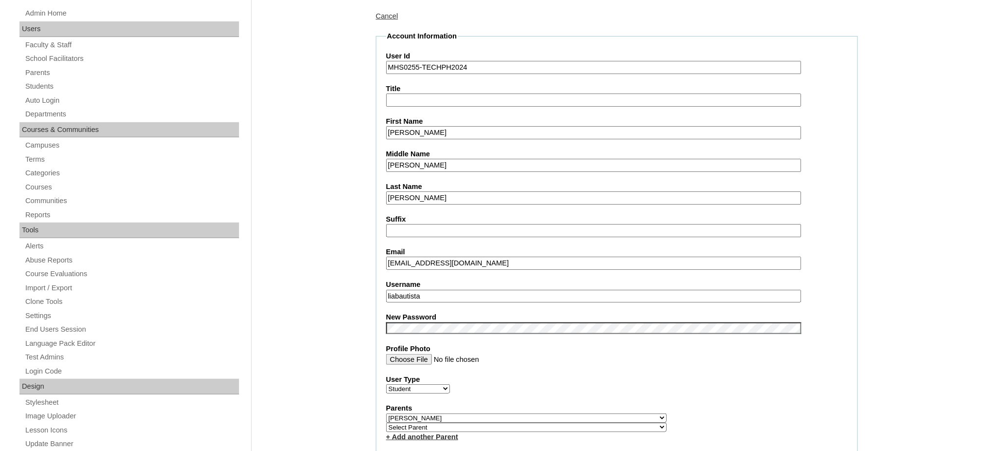
click at [456, 294] on input "liabautista" at bounding box center [593, 296] width 415 height 13
click at [410, 130] on input "Lia Anise" at bounding box center [593, 132] width 415 height 13
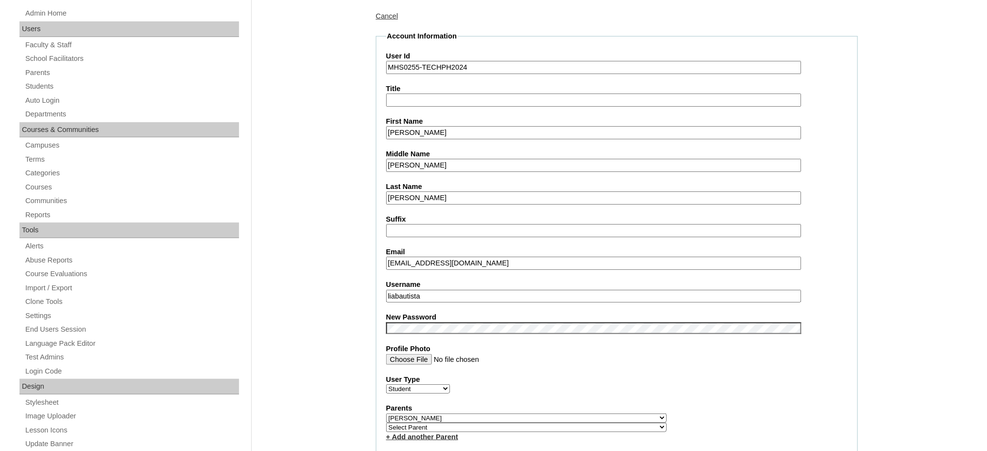
click at [410, 130] on input "Lia Anise" at bounding box center [593, 132] width 415 height 13
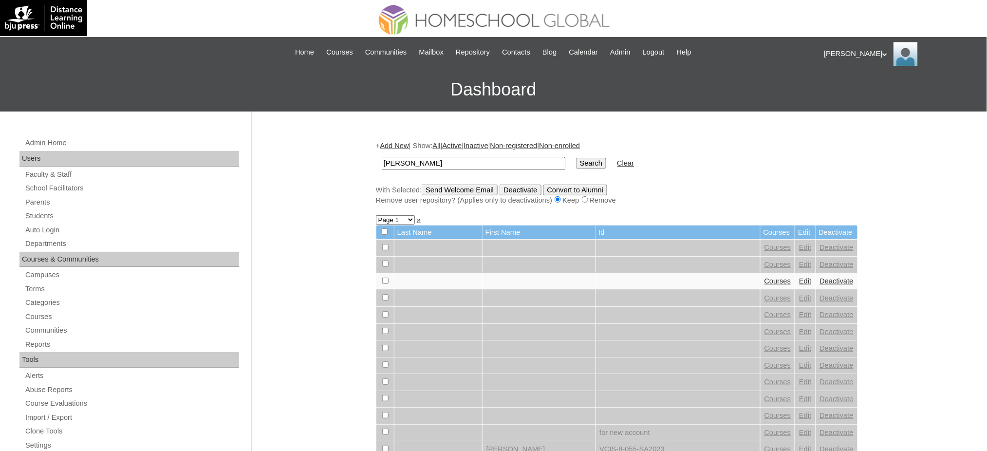
type input "[PERSON_NAME]"
click at [576, 161] on input "Search" at bounding box center [591, 163] width 30 height 11
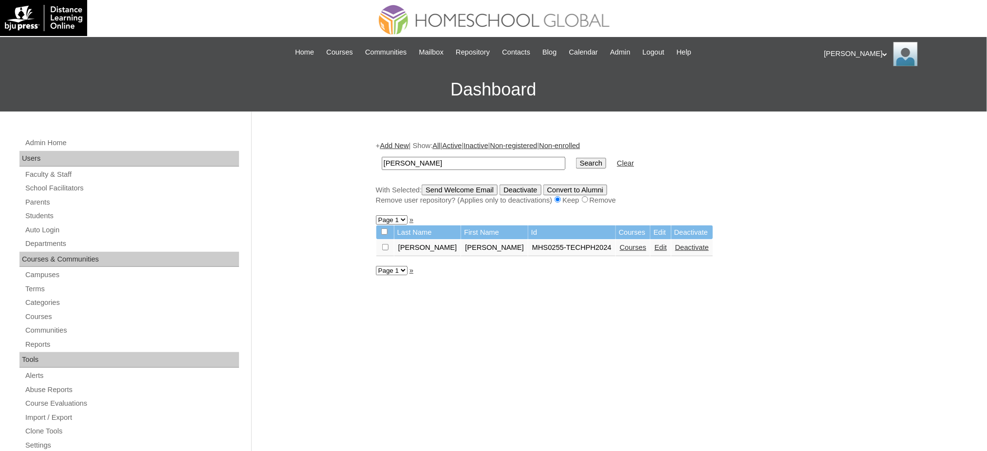
click at [620, 244] on link "Courses" at bounding box center [633, 247] width 27 height 8
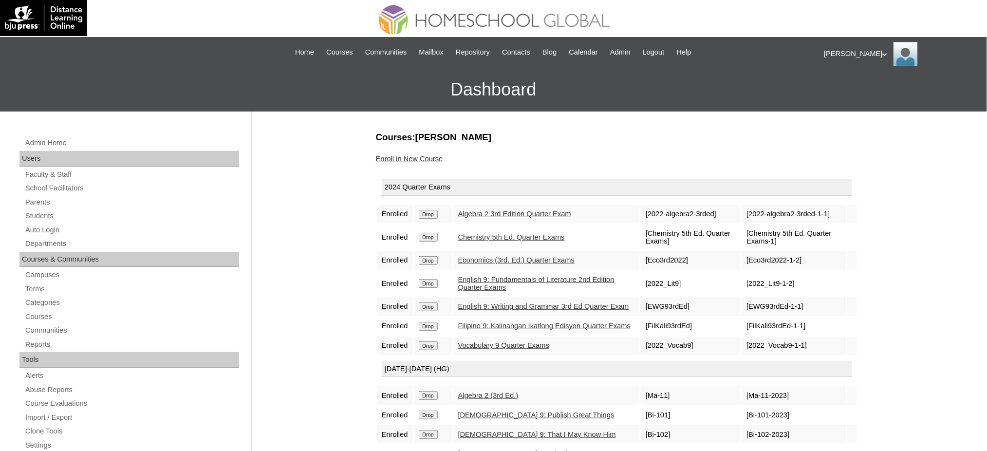
click at [429, 213] on input "Drop" at bounding box center [428, 214] width 19 height 9
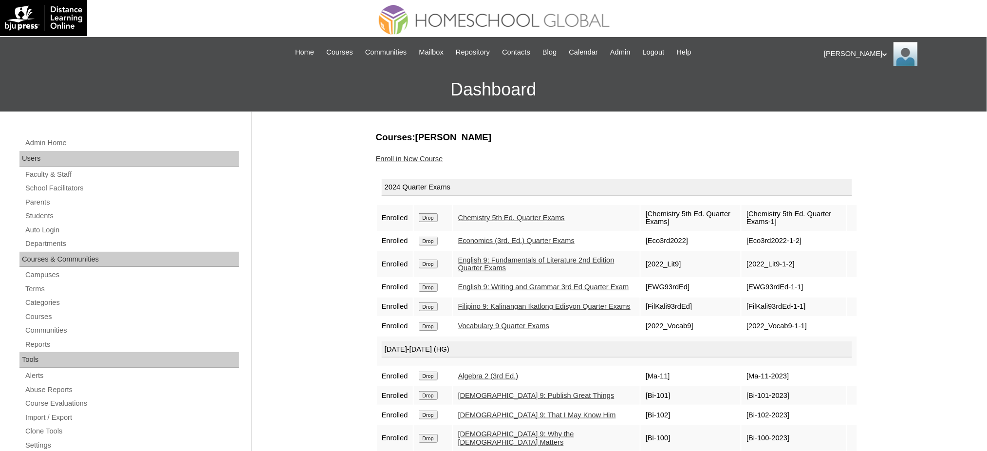
click at [433, 220] on input "Drop" at bounding box center [428, 217] width 19 height 9
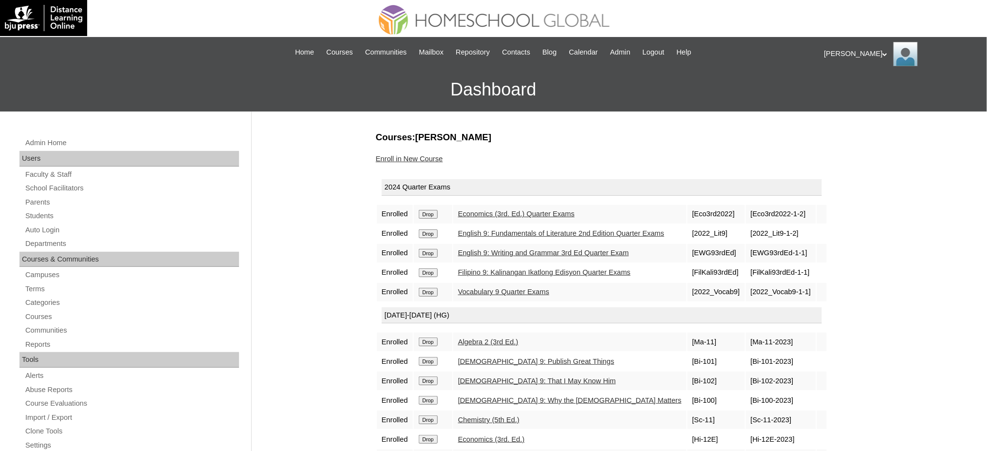
click at [431, 217] on td "Drop" at bounding box center [433, 214] width 38 height 19
click at [432, 214] on input "Drop" at bounding box center [428, 214] width 19 height 9
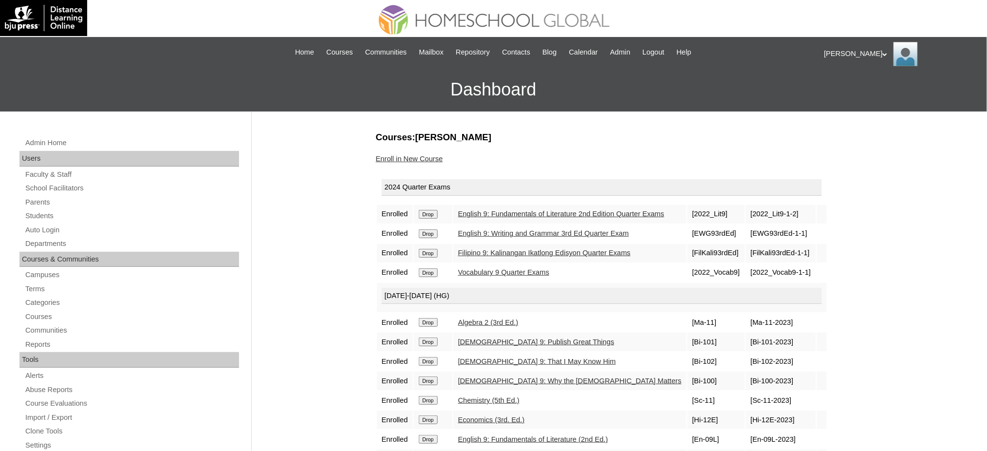
click at [432, 214] on input "Drop" at bounding box center [428, 214] width 19 height 9
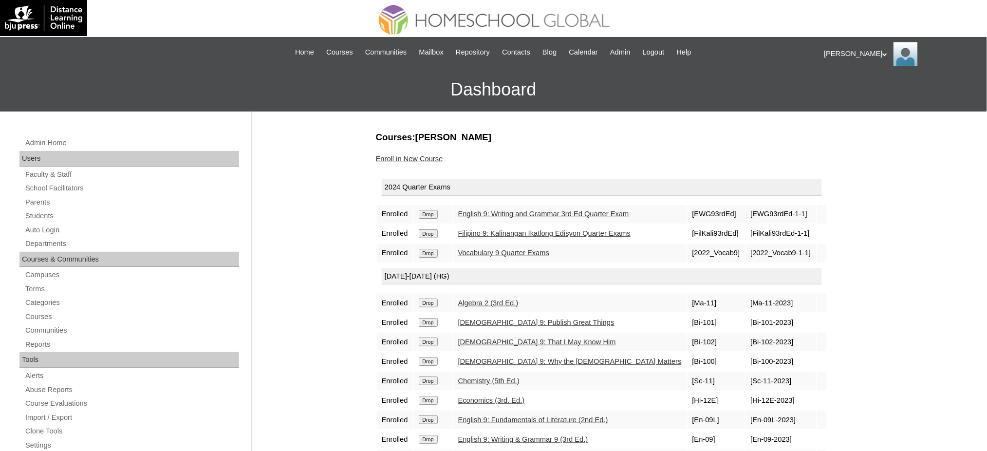
click at [594, 124] on div "Admin Home Users Faculty & Staff School Facilitators Parents Students Auto Logi…" at bounding box center [493, 446] width 987 height 671
click at [440, 212] on form "Drop" at bounding box center [433, 214] width 29 height 8
click at [423, 214] on input "Drop" at bounding box center [428, 214] width 19 height 9
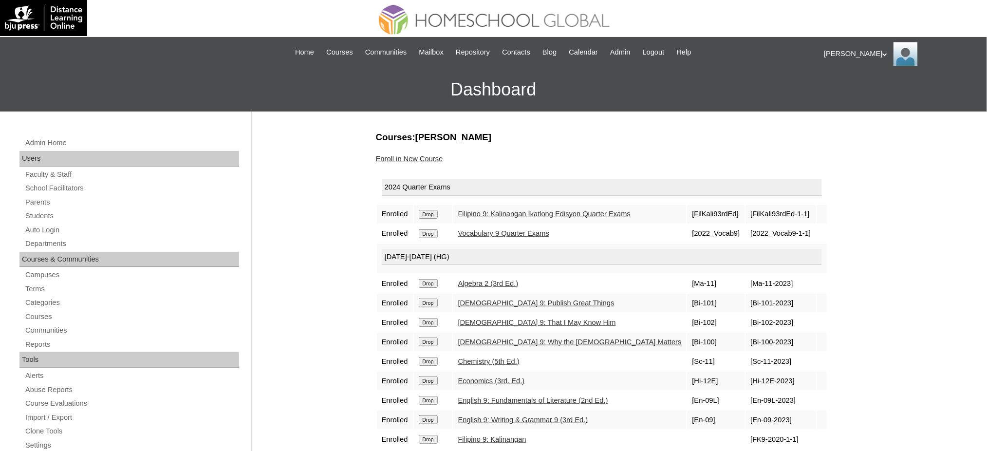
click at [427, 211] on input "Drop" at bounding box center [428, 214] width 19 height 9
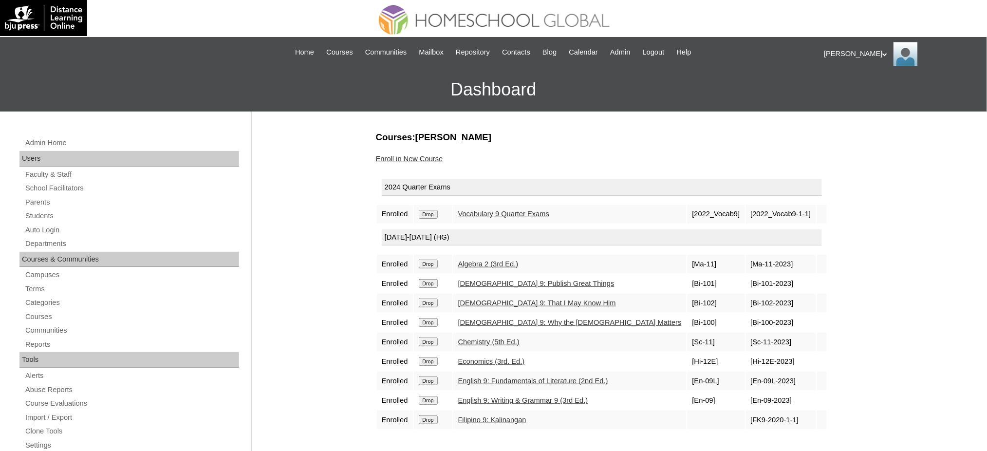
click at [421, 212] on input "Drop" at bounding box center [428, 214] width 19 height 9
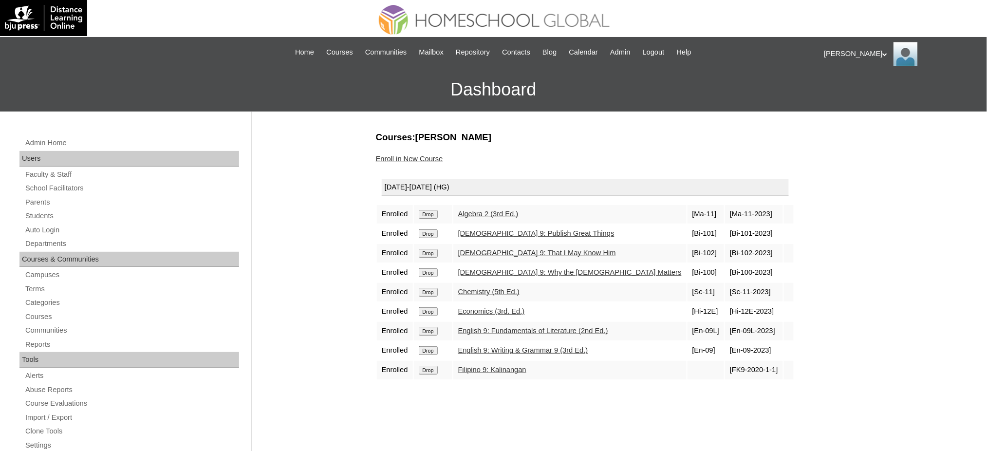
drag, startPoint x: 435, startPoint y: 215, endPoint x: 559, endPoint y: 34, distance: 219.6
click at [435, 215] on input "Drop" at bounding box center [428, 214] width 19 height 9
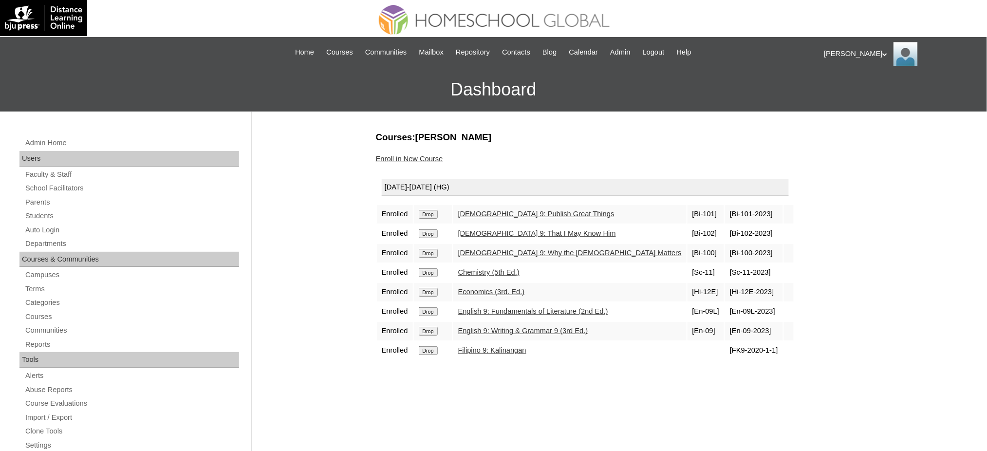
click at [437, 212] on input "Drop" at bounding box center [428, 214] width 19 height 9
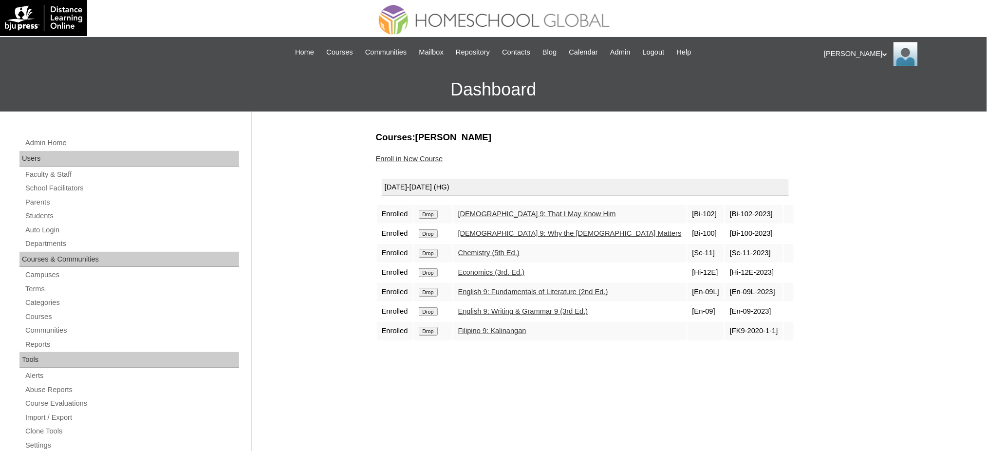
click at [431, 210] on input "Drop" at bounding box center [428, 214] width 19 height 9
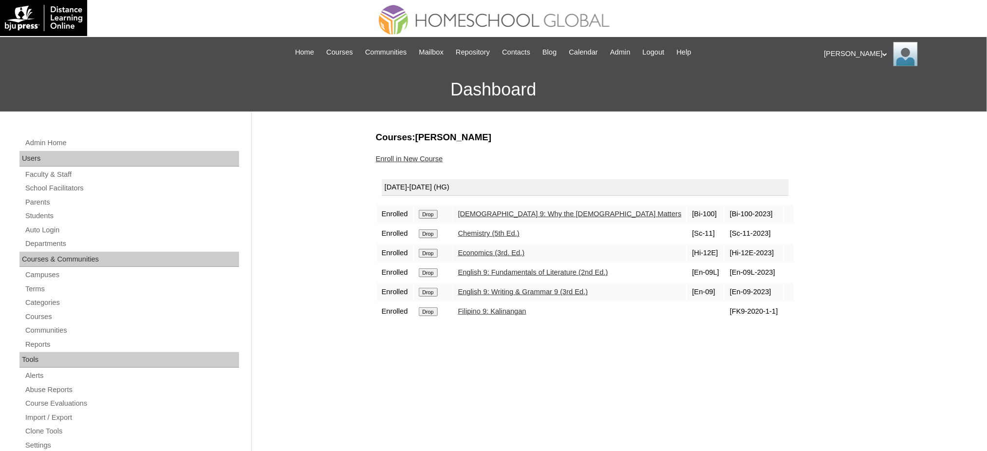
click at [431, 213] on input "Drop" at bounding box center [428, 214] width 19 height 9
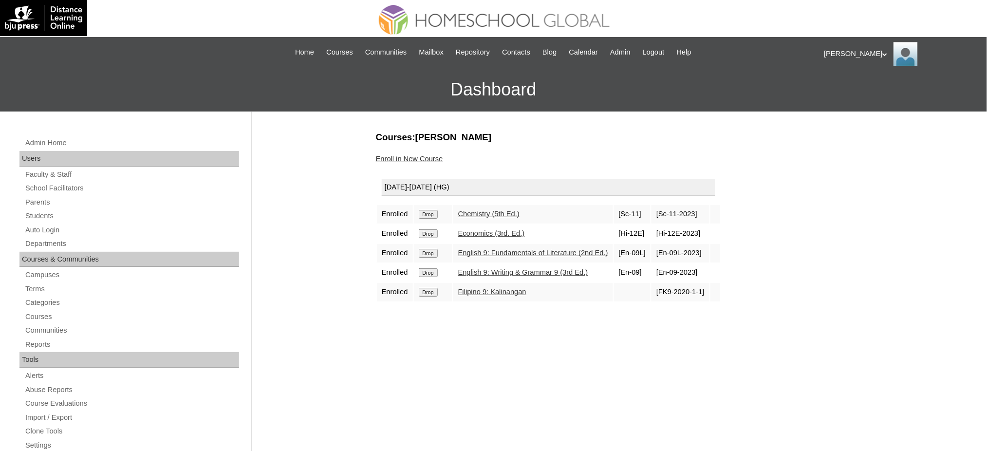
click at [437, 211] on input "Drop" at bounding box center [428, 214] width 19 height 9
click at [431, 213] on input "Drop" at bounding box center [428, 214] width 19 height 9
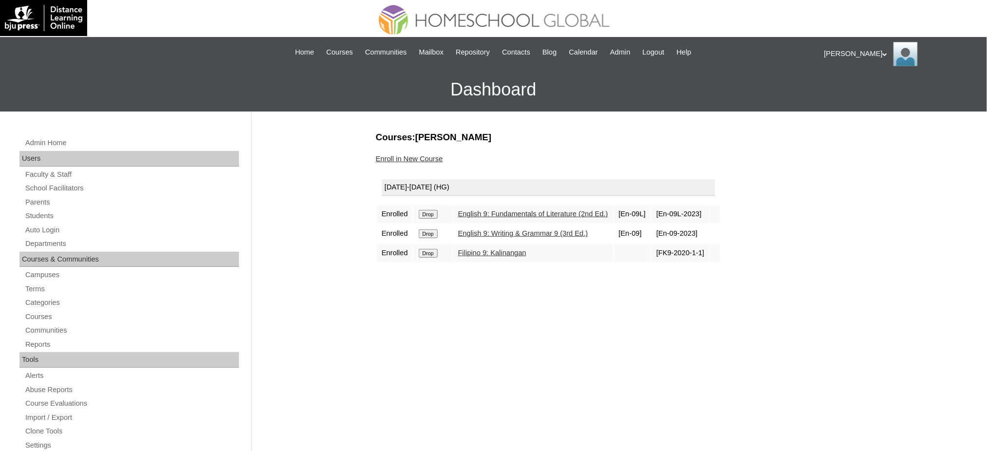
click at [432, 213] on input "Drop" at bounding box center [428, 214] width 19 height 9
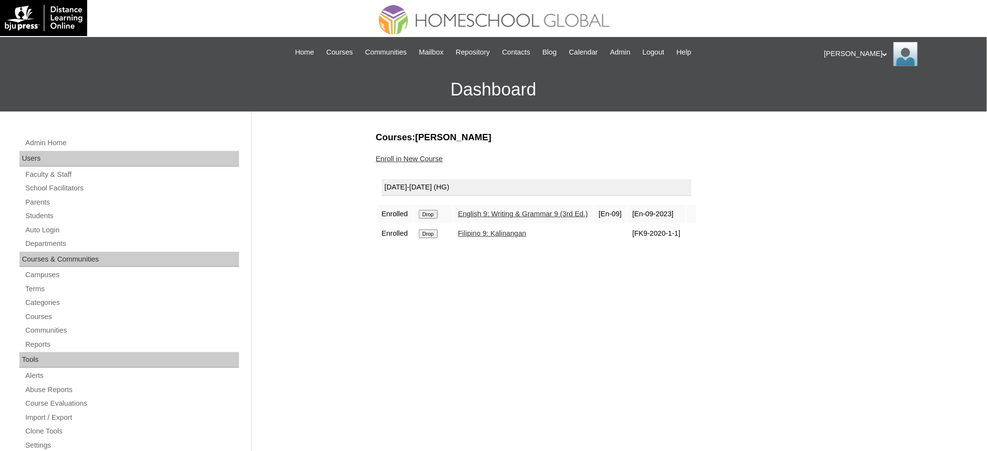
click at [427, 215] on input "Drop" at bounding box center [428, 214] width 19 height 9
drag, startPoint x: 0, startPoint y: 0, endPoint x: 432, endPoint y: 213, distance: 481.9
click at [432, 213] on input "Drop" at bounding box center [428, 214] width 19 height 9
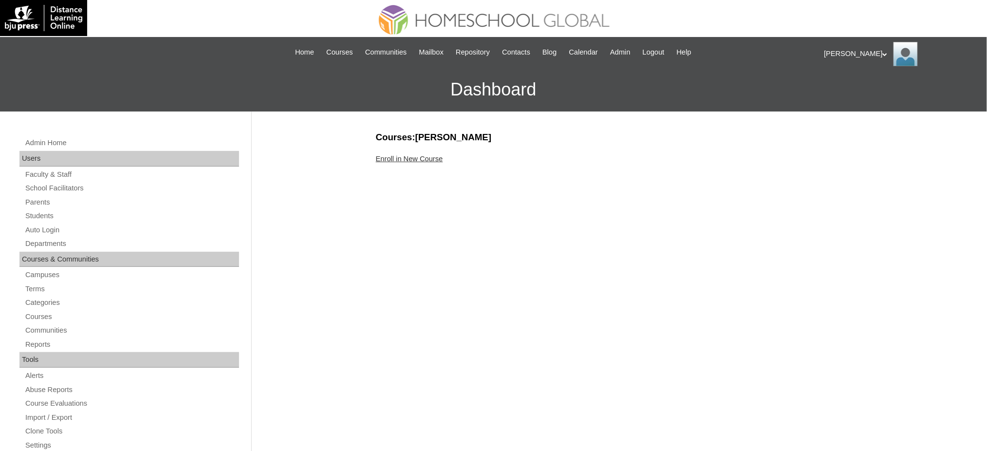
click at [432, 160] on link "Enroll in New Course" at bounding box center [409, 159] width 67 height 8
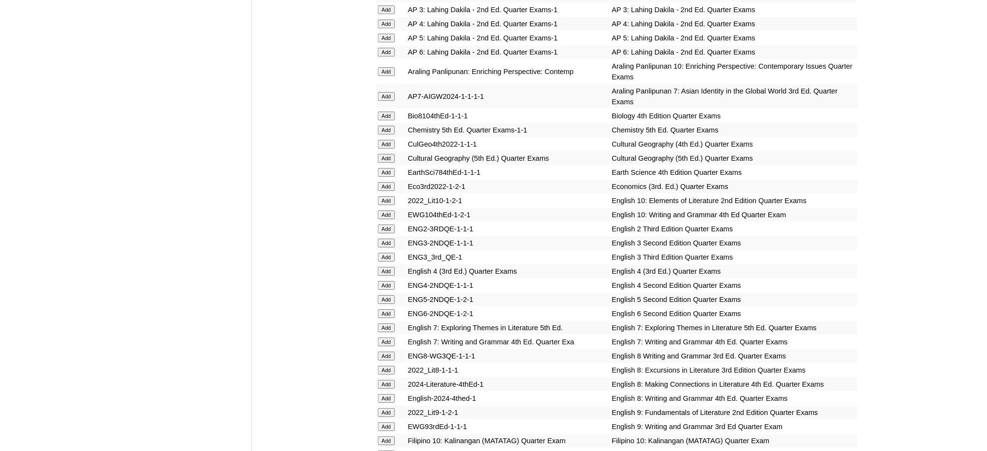
scroll to position [1103, 0]
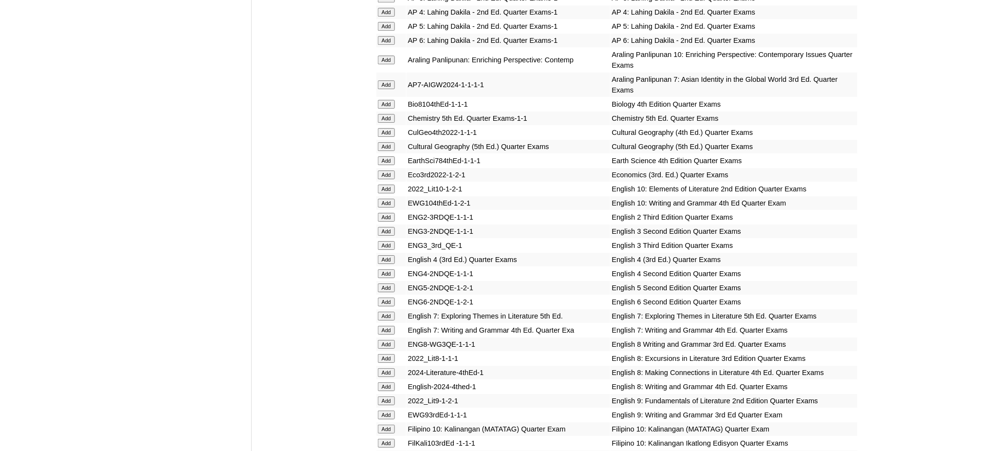
click at [390, 56] on input "Add" at bounding box center [386, 60] width 17 height 9
click at [382, 185] on input "Add" at bounding box center [386, 189] width 17 height 9
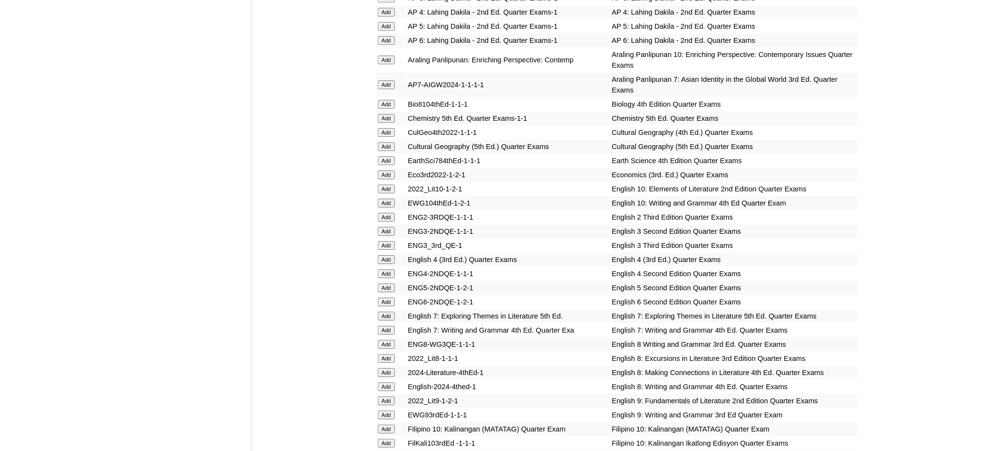
click at [382, 185] on input "Add" at bounding box center [386, 189] width 17 height 9
click at [386, 199] on input "Add" at bounding box center [386, 203] width 17 height 9
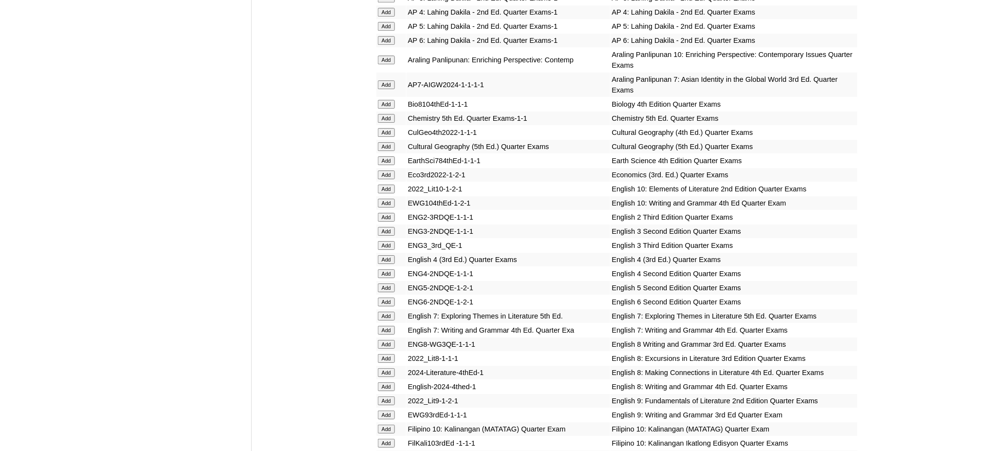
click at [386, 199] on input "Add" at bounding box center [386, 203] width 17 height 9
click at [390, 425] on input "Add" at bounding box center [386, 429] width 17 height 9
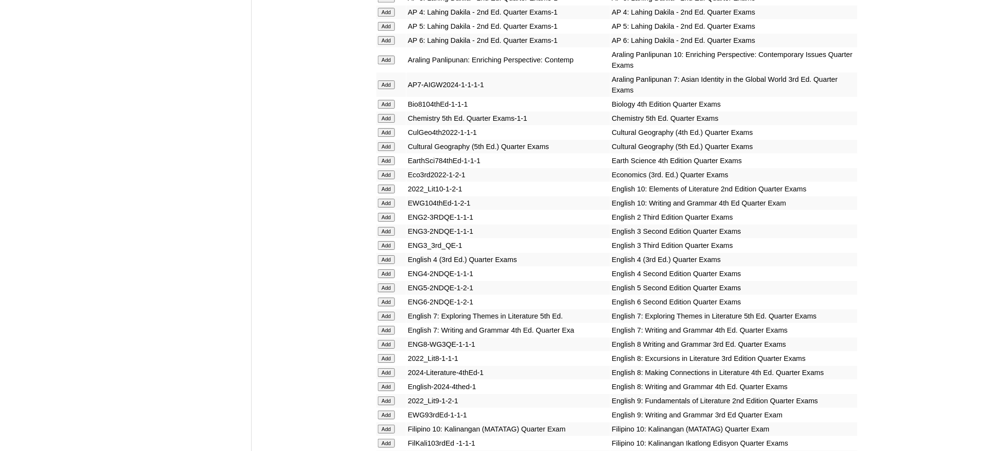
click at [390, 425] on input "Add" at bounding box center [386, 429] width 17 height 9
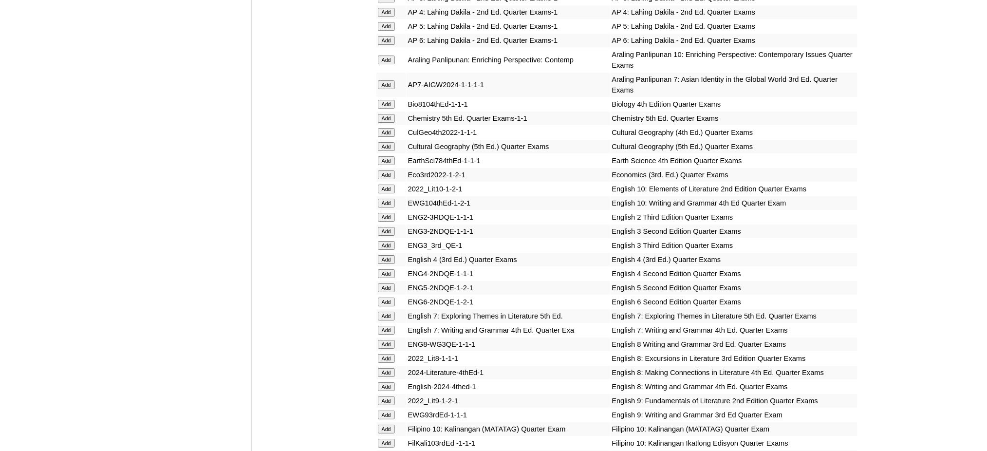
click at [390, 425] on input "Add" at bounding box center [386, 429] width 17 height 9
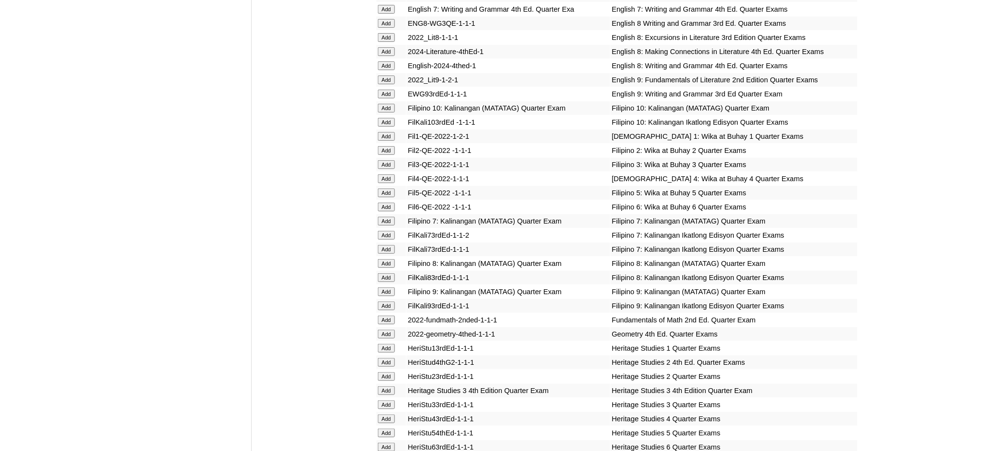
scroll to position [1428, 0]
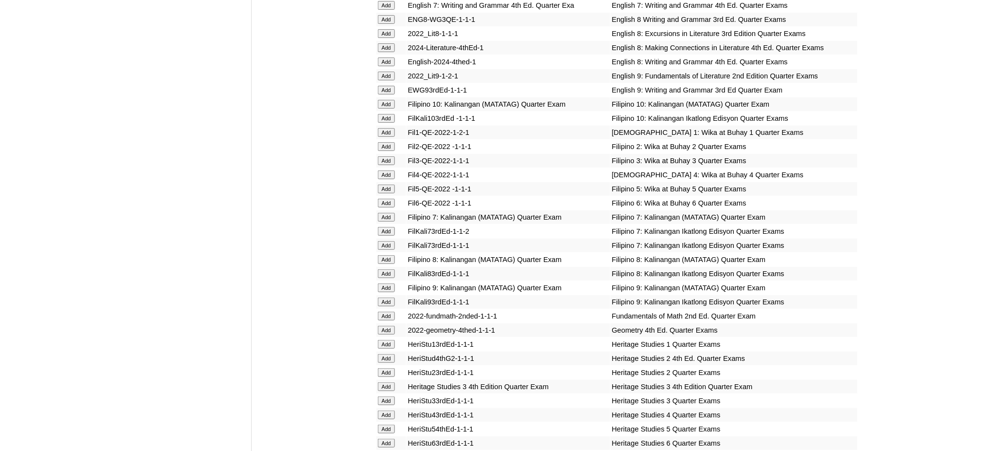
click at [392, 326] on input "Add" at bounding box center [386, 330] width 17 height 9
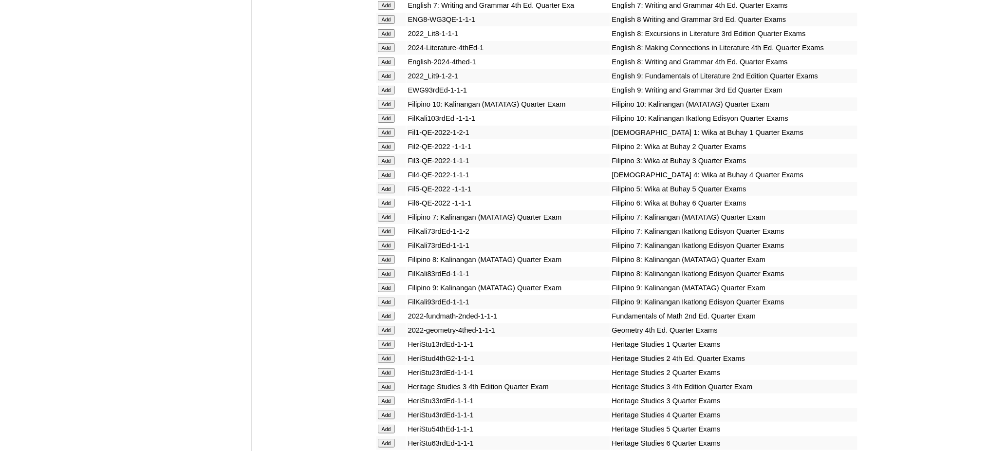
click at [392, 326] on input "Add" at bounding box center [386, 330] width 17 height 9
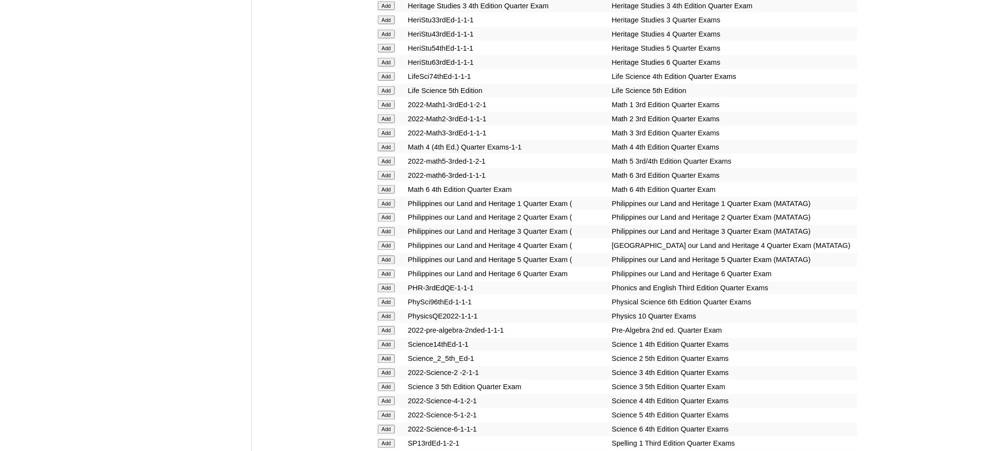
scroll to position [1818, 0]
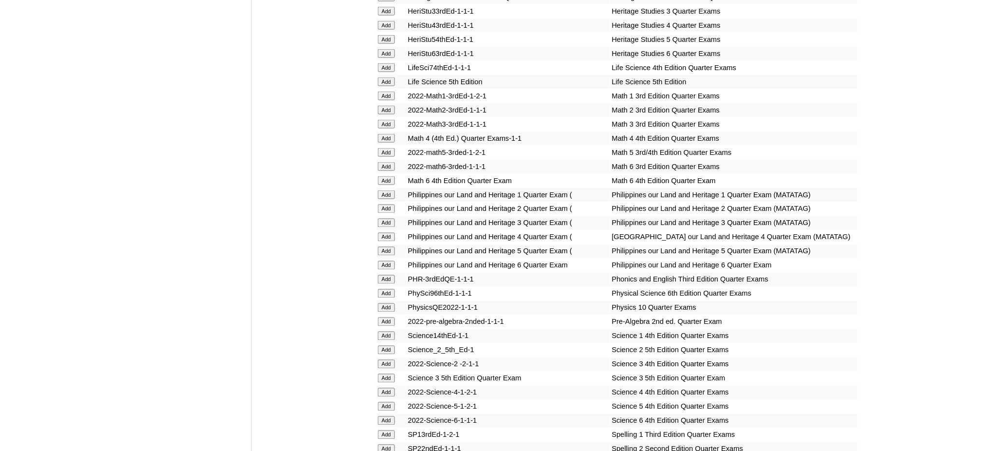
click at [391, 303] on input "Add" at bounding box center [386, 307] width 17 height 9
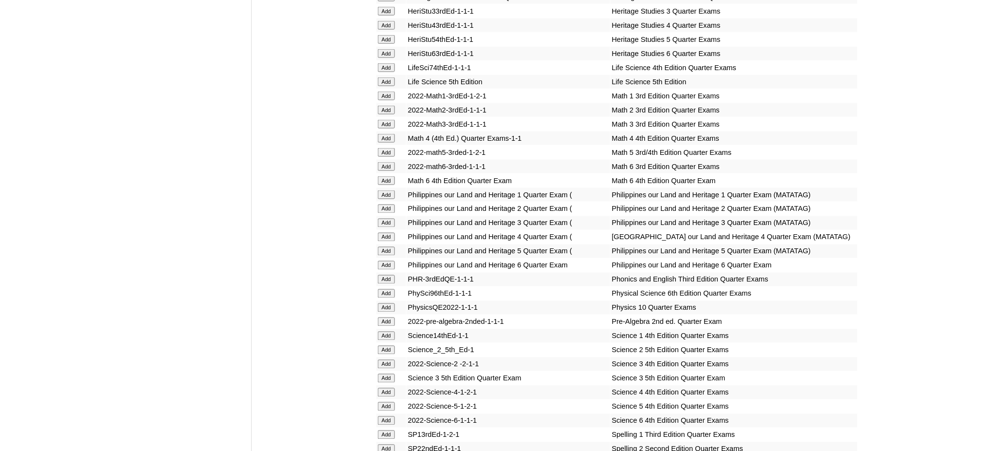
click at [391, 303] on input "Add" at bounding box center [386, 307] width 17 height 9
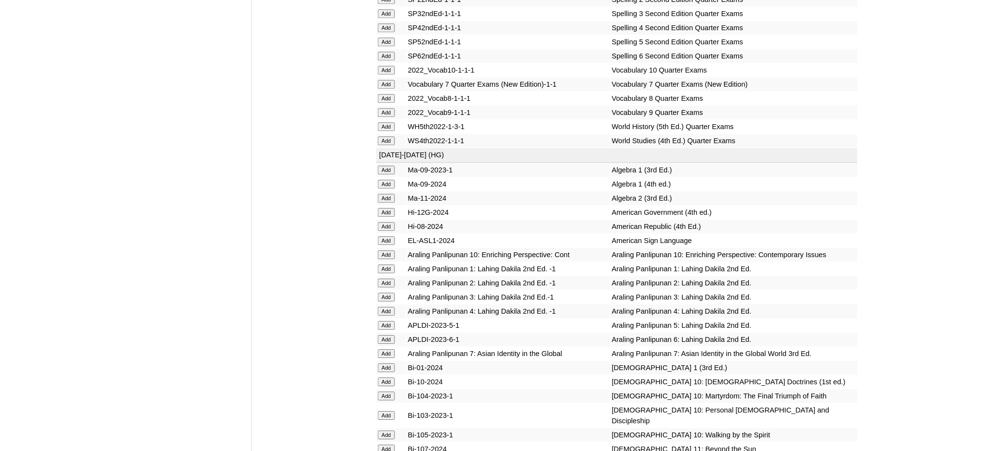
scroll to position [2272, 0]
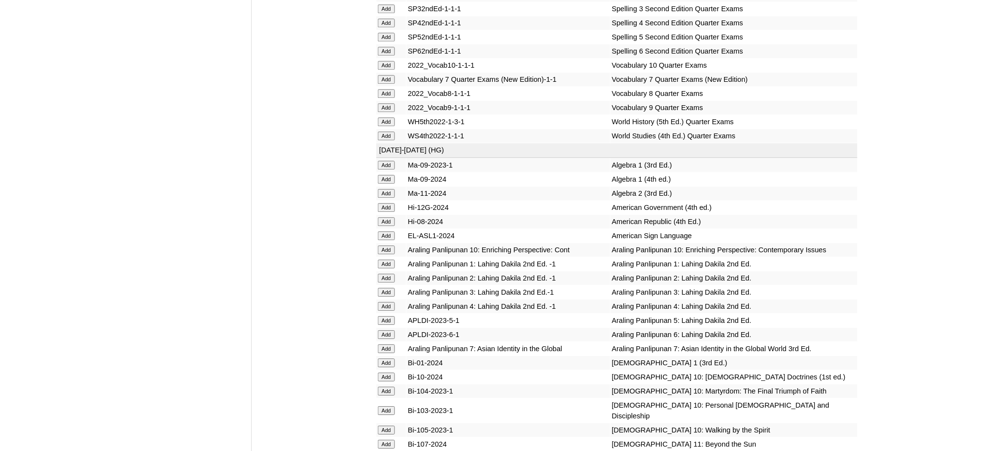
click at [385, 61] on input "Add" at bounding box center [386, 65] width 17 height 9
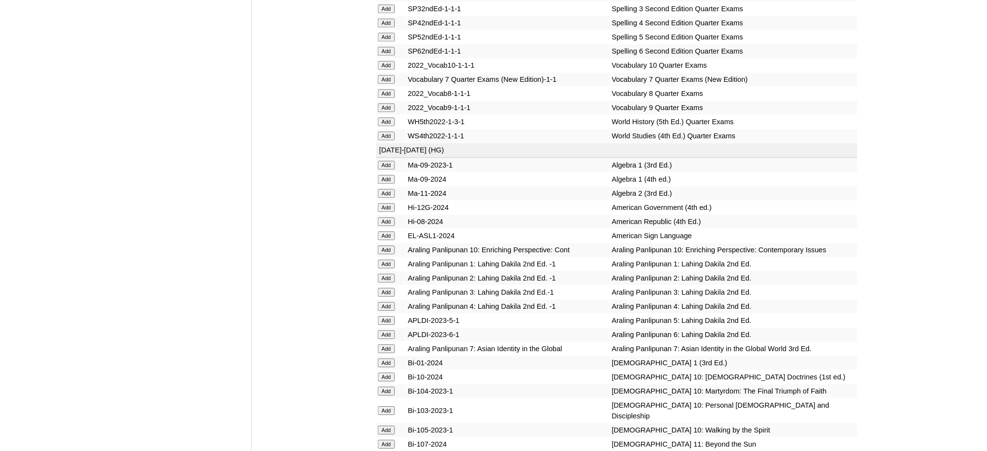
click at [385, 61] on input "Add" at bounding box center [386, 65] width 17 height 9
click at [388, 245] on input "Add" at bounding box center [386, 249] width 17 height 9
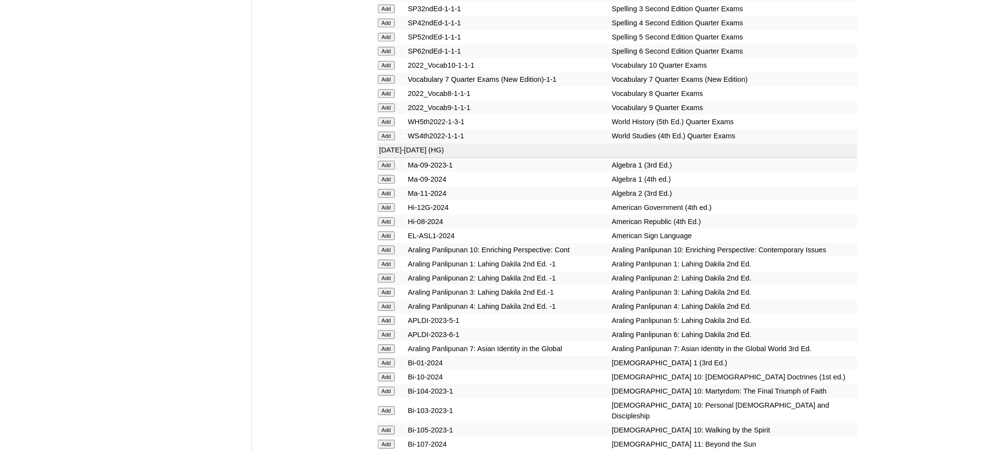
click at [388, 245] on input "Add" at bounding box center [386, 249] width 17 height 9
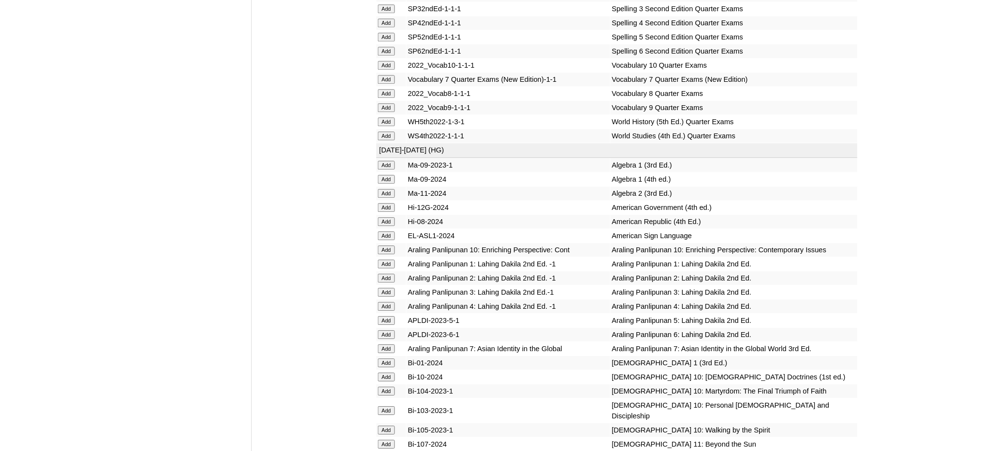
click at [390, 372] on input "Add" at bounding box center [386, 376] width 17 height 9
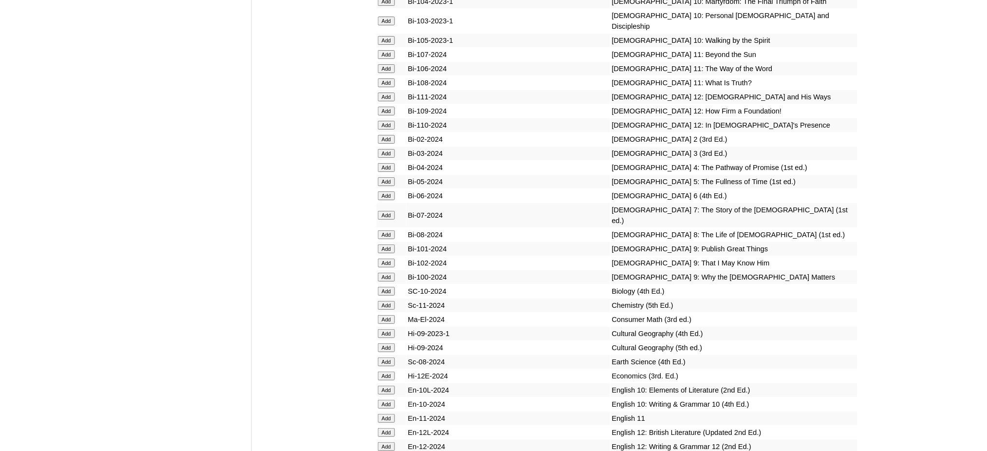
scroll to position [2727, 0]
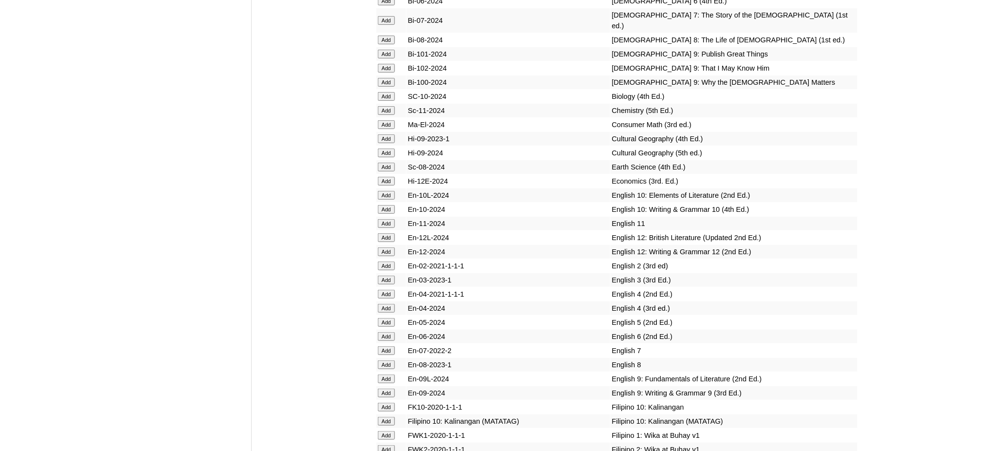
scroll to position [2921, 0]
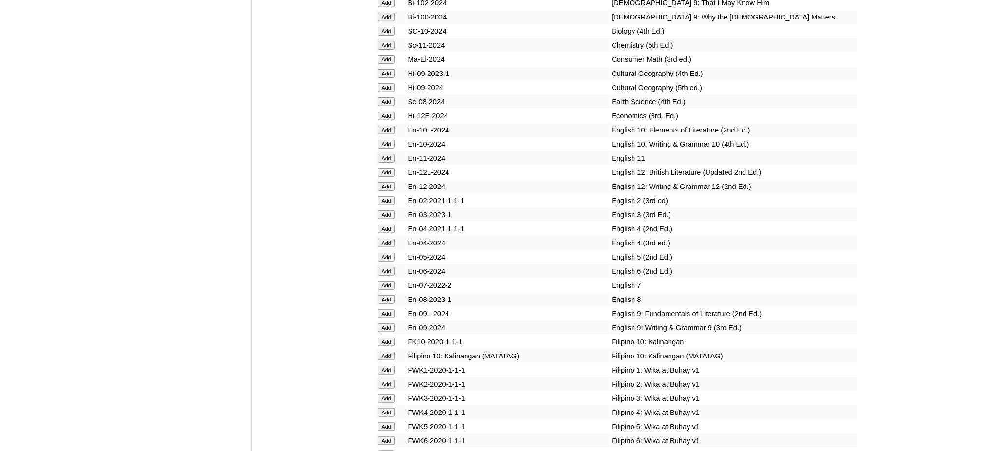
click at [384, 126] on input "Add" at bounding box center [386, 130] width 17 height 9
click at [389, 140] on input "Add" at bounding box center [386, 144] width 17 height 9
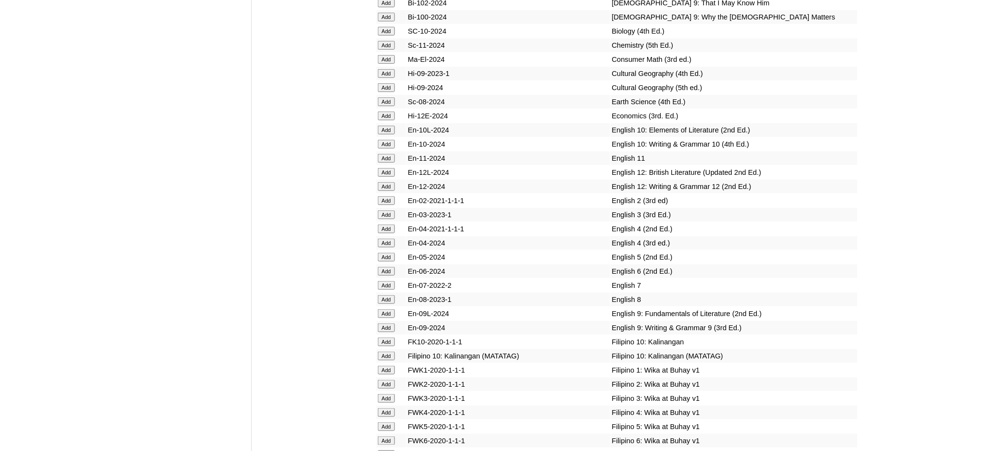
click at [389, 140] on input "Add" at bounding box center [386, 144] width 17 height 9
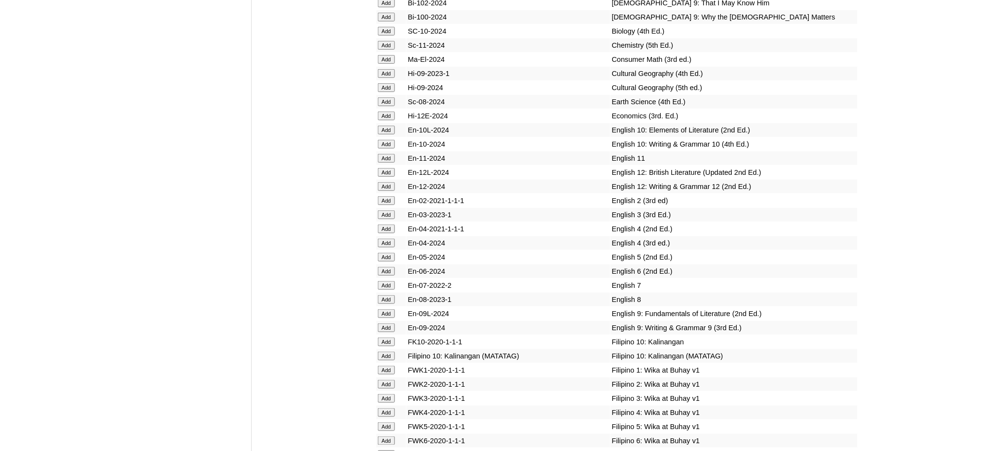
click at [389, 140] on input "Add" at bounding box center [386, 144] width 17 height 9
click at [380, 352] on input "Add" at bounding box center [386, 356] width 17 height 9
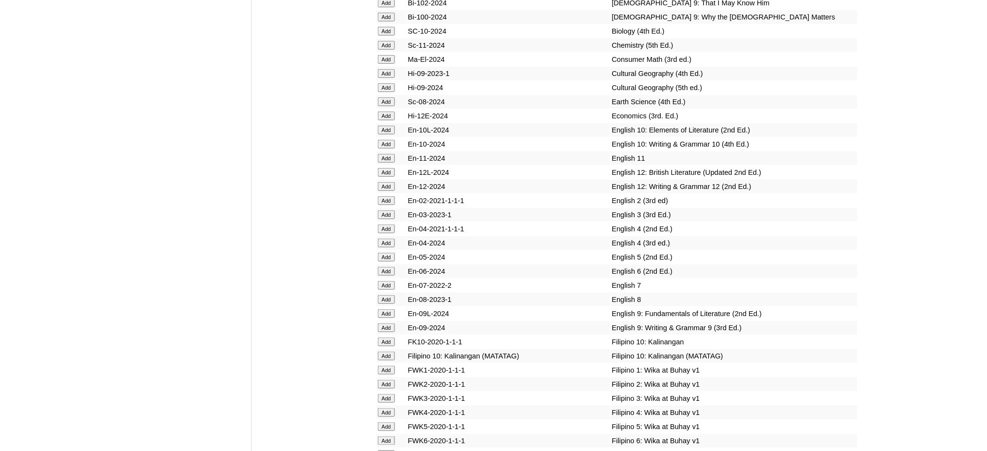
click at [380, 352] on input "Add" at bounding box center [386, 356] width 17 height 9
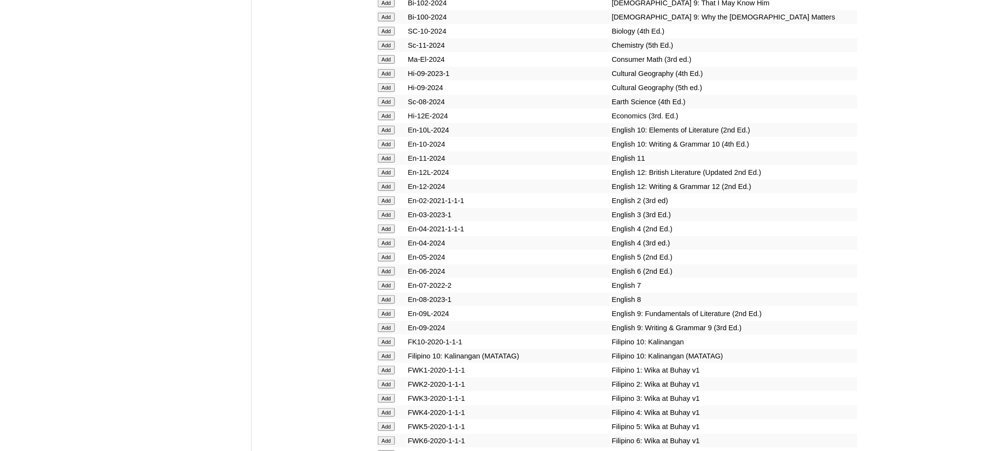
click at [380, 352] on input "Add" at bounding box center [386, 356] width 17 height 9
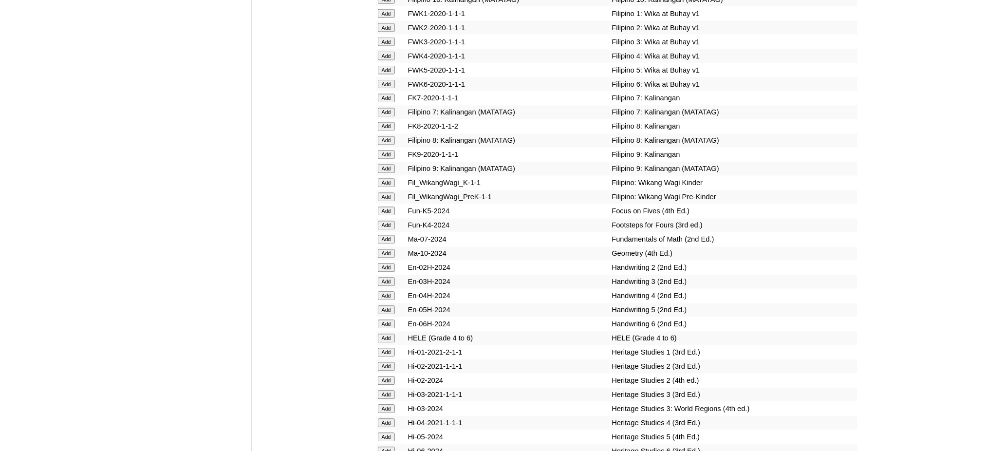
scroll to position [3311, 0]
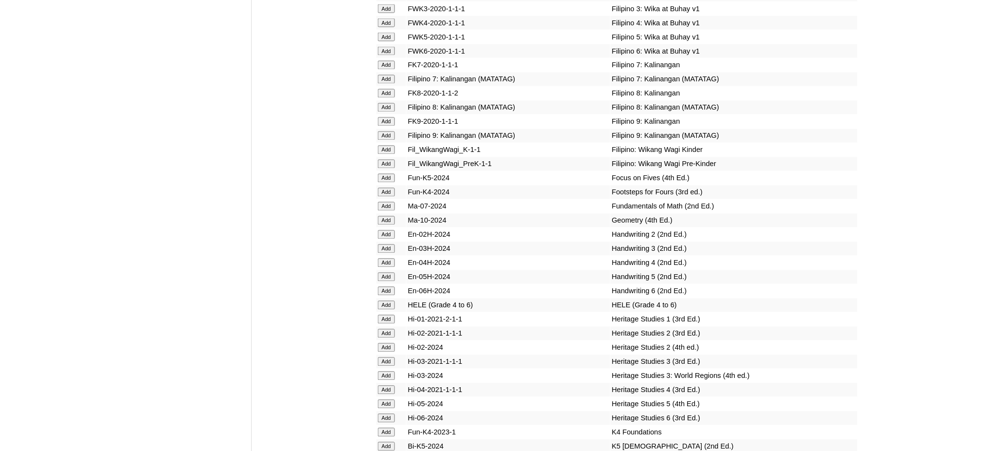
click at [390, 216] on input "Add" at bounding box center [386, 220] width 17 height 9
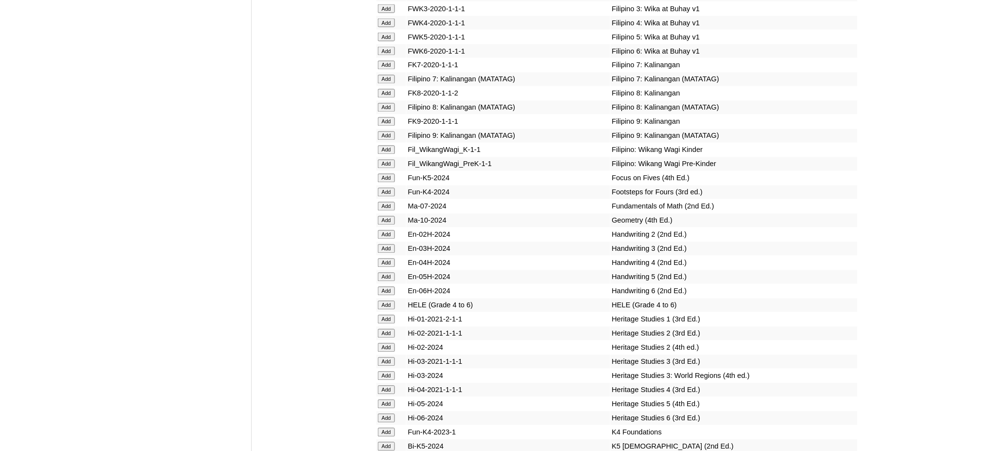
click at [390, 216] on input "Add" at bounding box center [386, 220] width 17 height 9
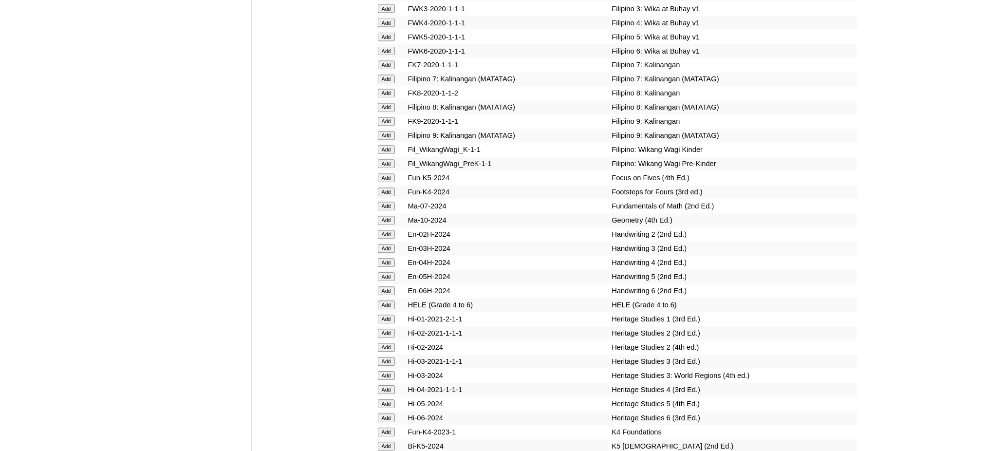
click at [390, 216] on input "Add" at bounding box center [386, 220] width 17 height 9
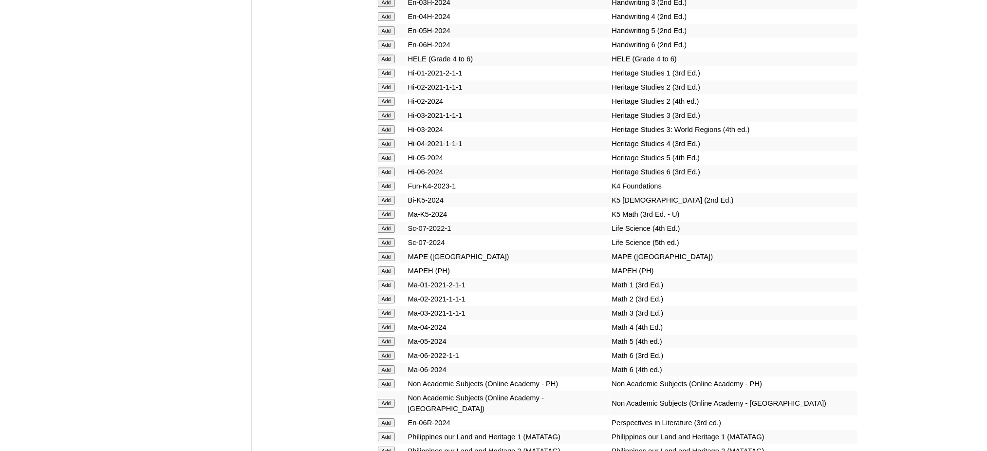
scroll to position [3570, 0]
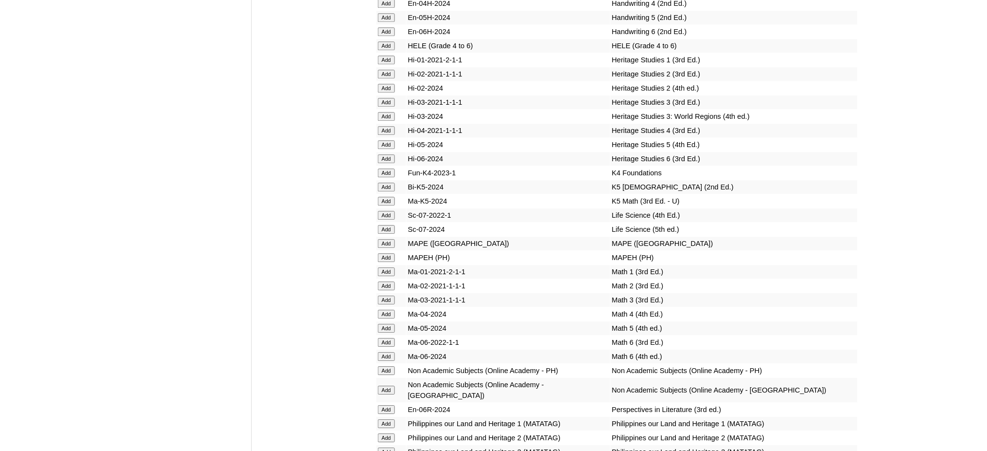
click at [385, 253] on input "Add" at bounding box center [386, 257] width 17 height 9
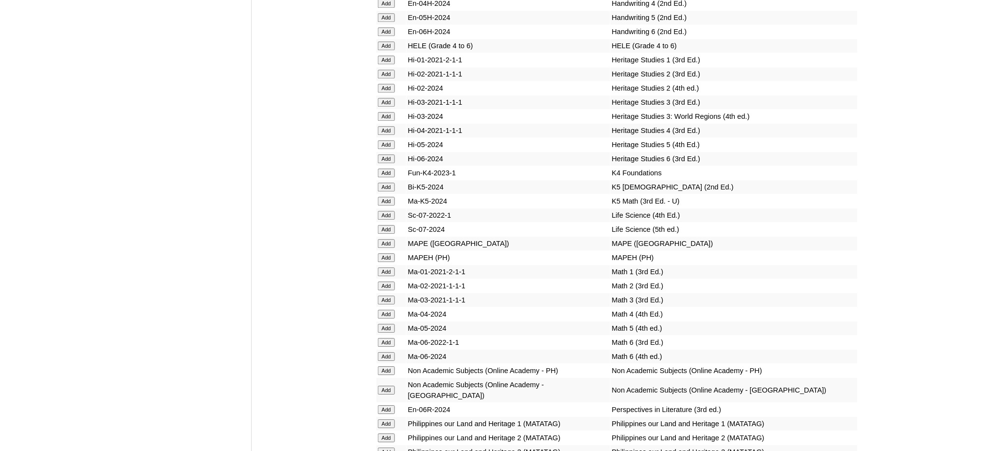
click at [385, 253] on input "Add" at bounding box center [386, 257] width 17 height 9
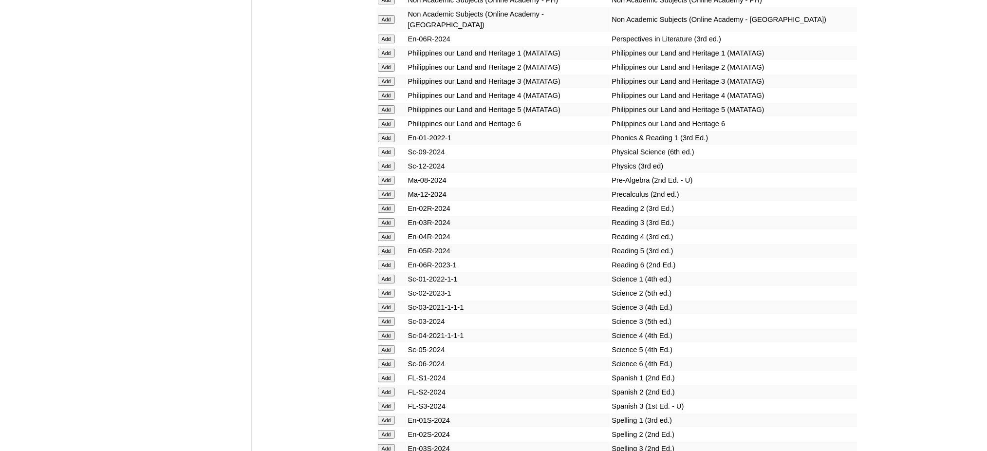
scroll to position [4025, 0]
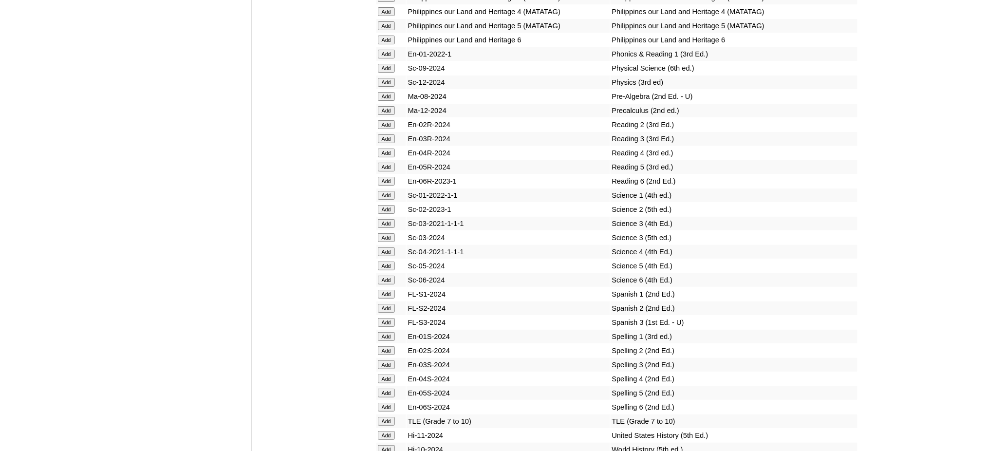
click at [390, 417] on input "Add" at bounding box center [386, 421] width 17 height 9
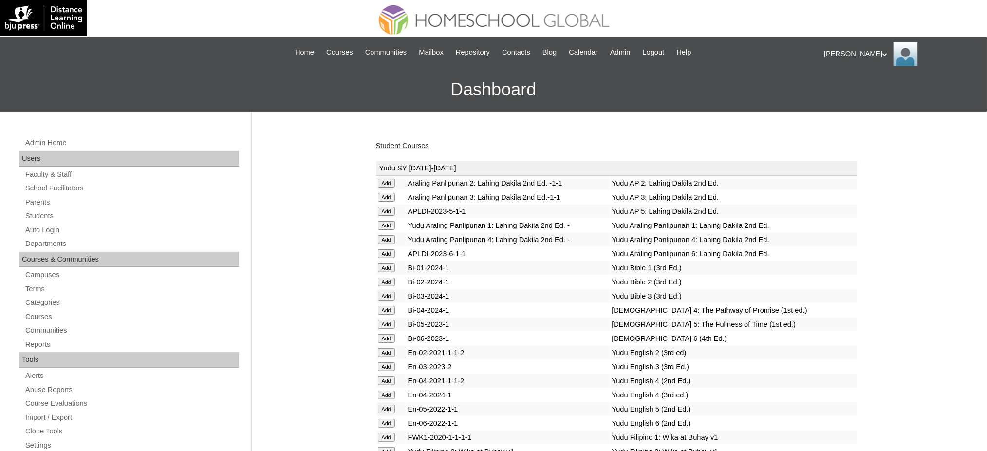
click at [412, 145] on link "Student Courses" at bounding box center [402, 146] width 53 height 8
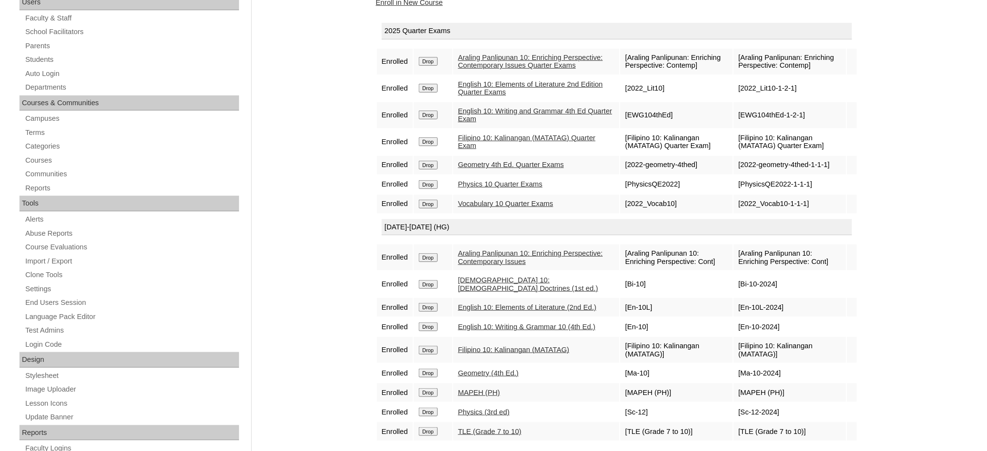
scroll to position [130, 0]
